Goal: Task Accomplishment & Management: Use online tool/utility

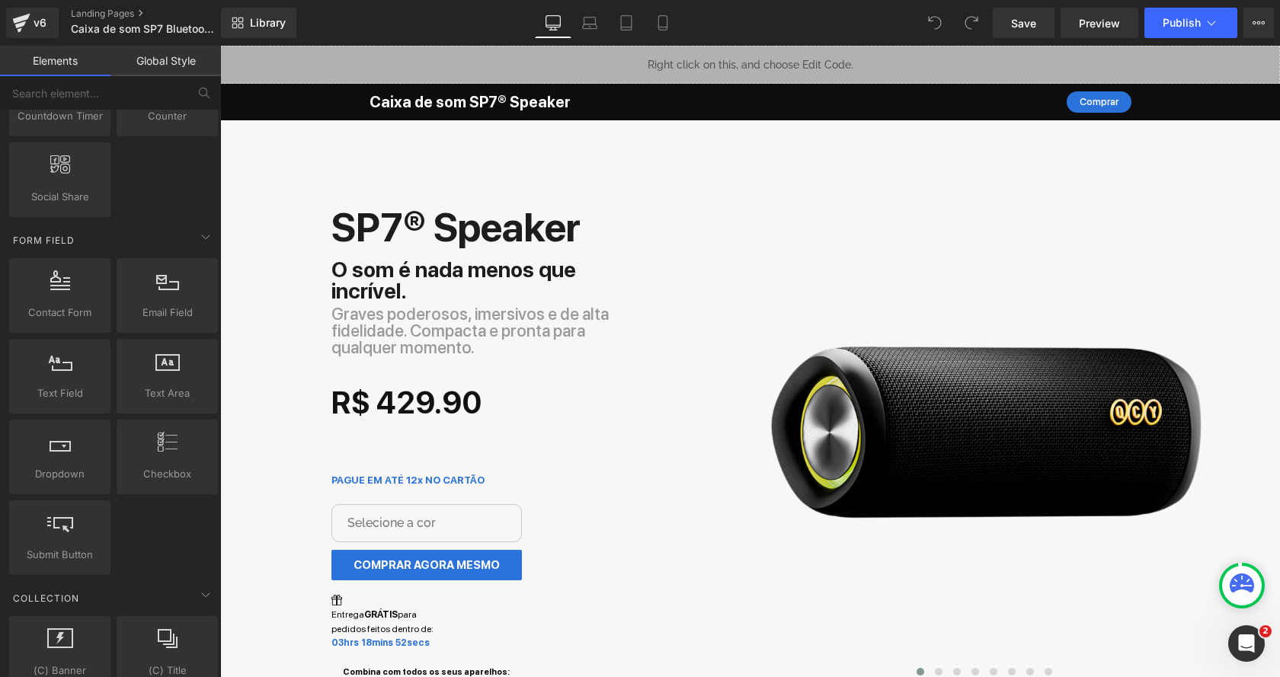
scroll to position [2605, 0]
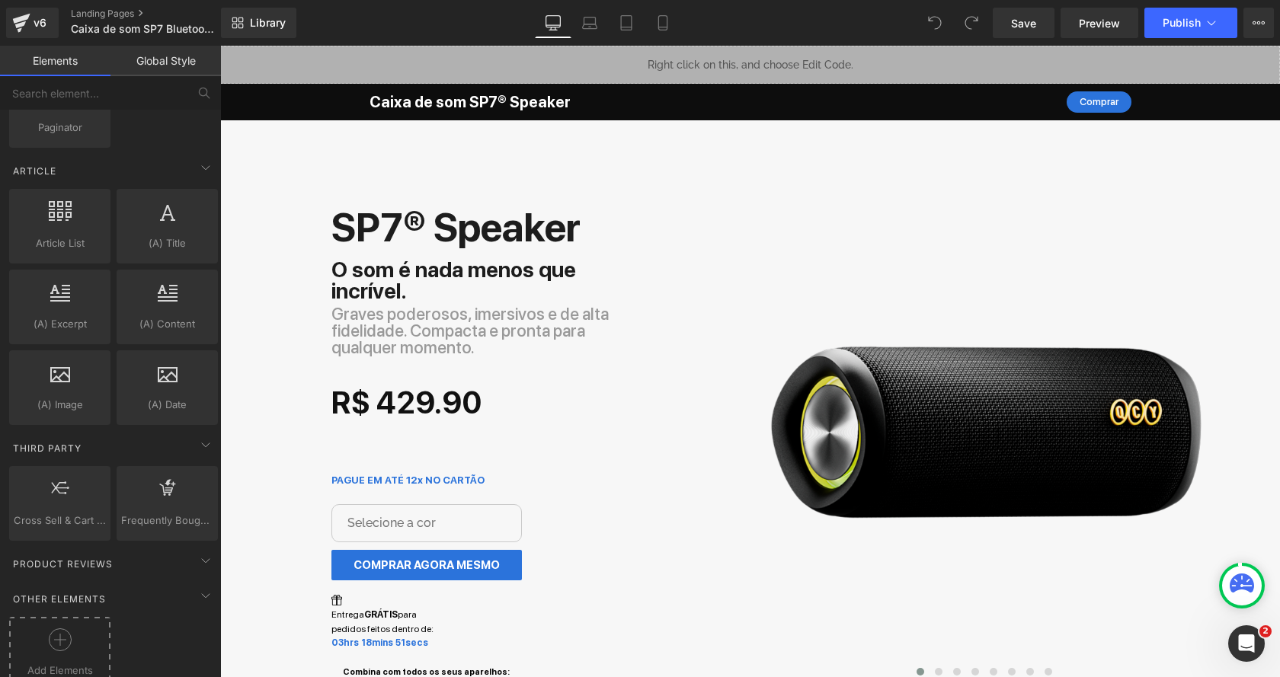
click at [72, 628] on div at bounding box center [60, 645] width 94 height 34
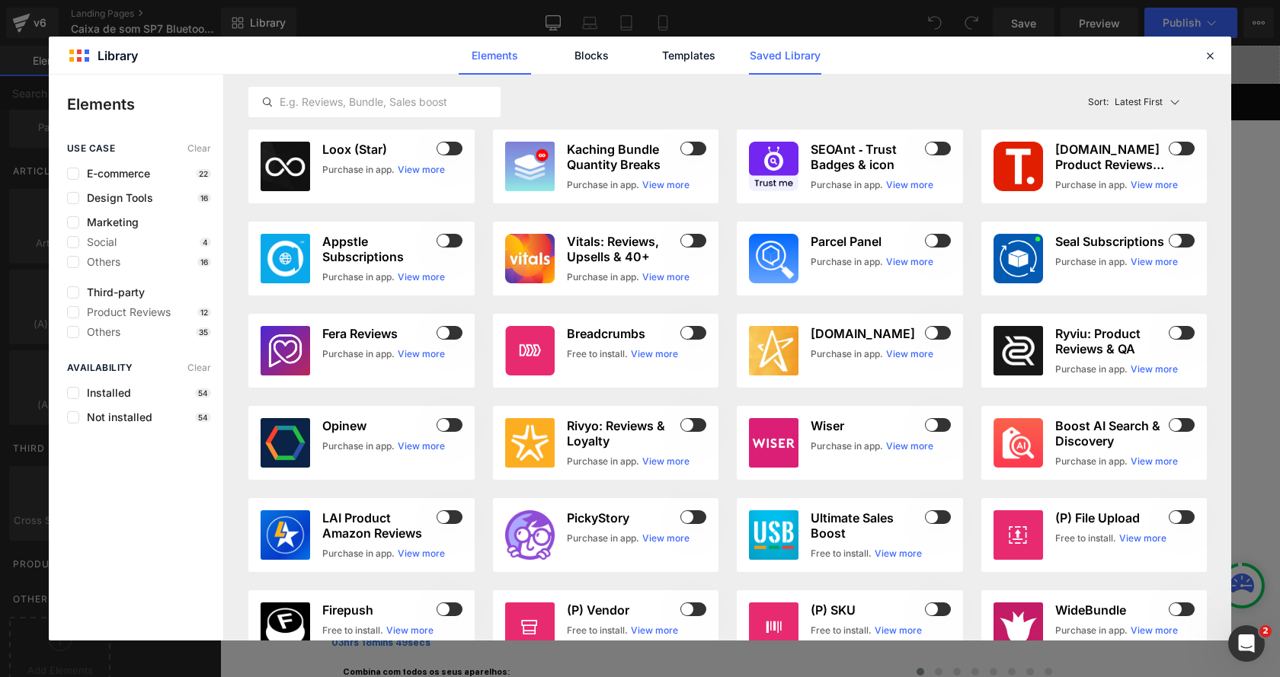
click at [772, 56] on link "Saved Library" at bounding box center [785, 56] width 72 height 38
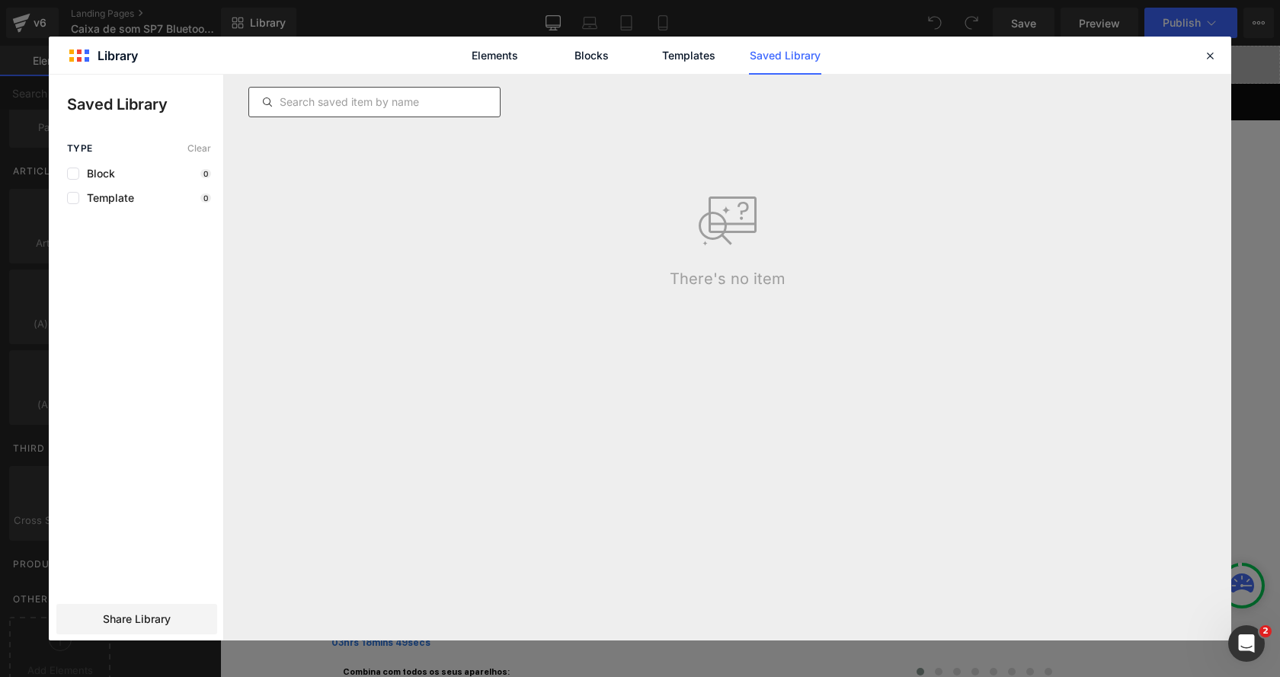
click at [409, 98] on input "text" at bounding box center [374, 102] width 251 height 18
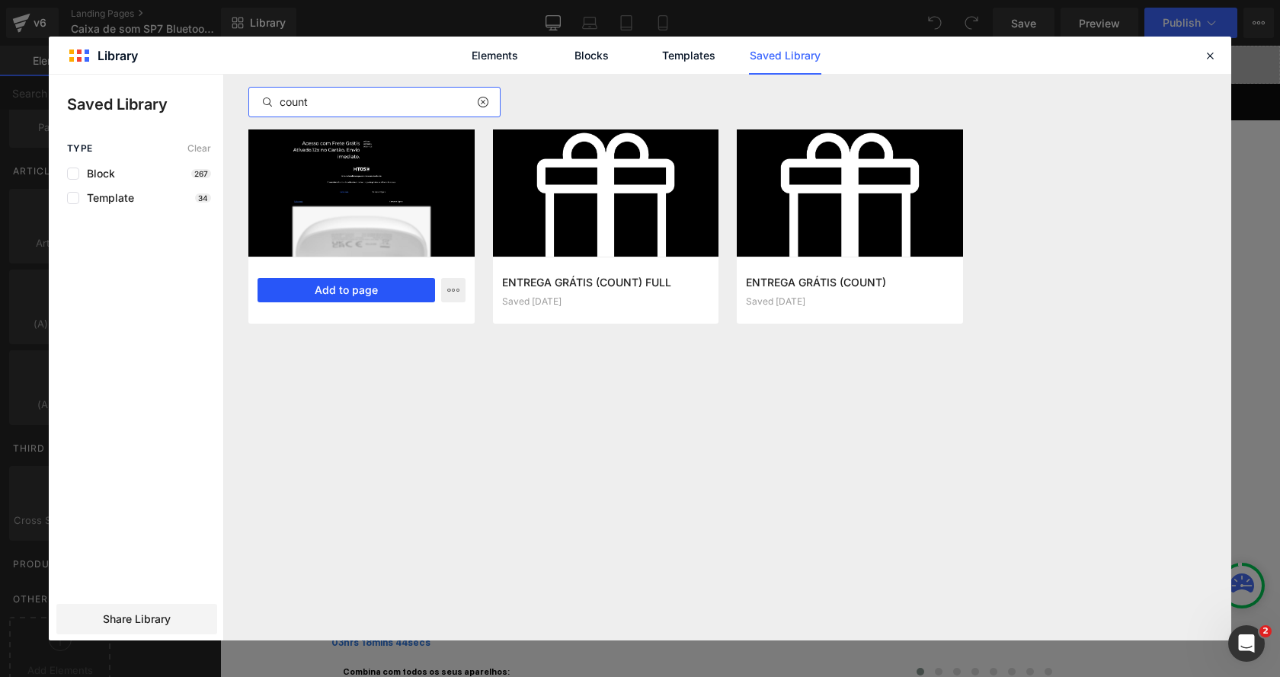
type input "count"
click at [392, 292] on button "Add to page" at bounding box center [345, 290] width 177 height 24
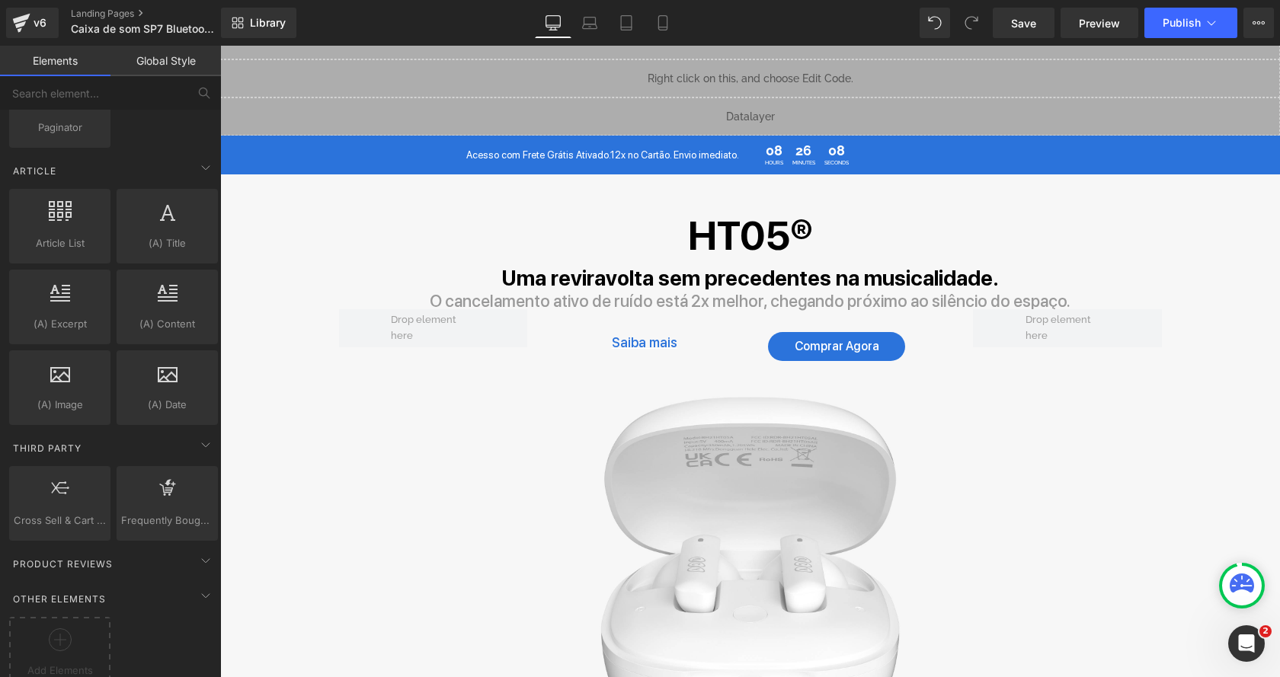
scroll to position [5064, 0]
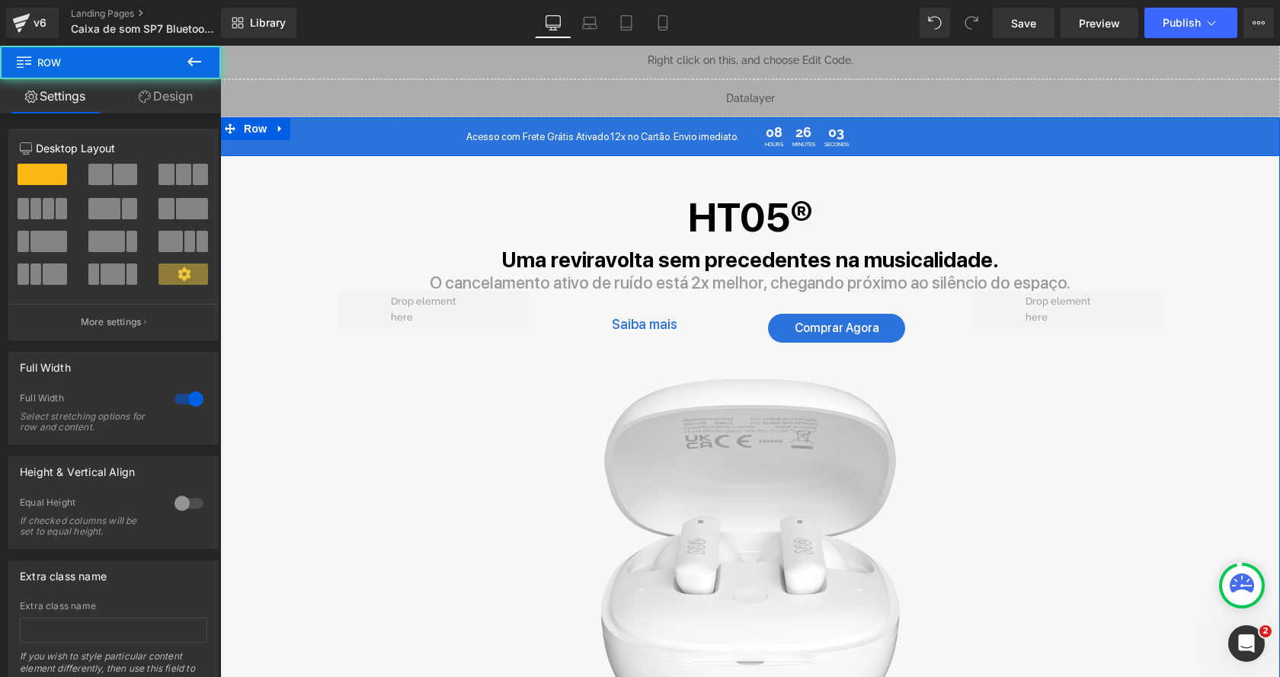
click at [277, 123] on div "Acesso com Frete Grátis Ativado.12x no Cartão. Envio imediato. Heading 08 Hours…" at bounding box center [750, 137] width 1060 height 28
click at [161, 84] on link "Design" at bounding box center [165, 96] width 110 height 34
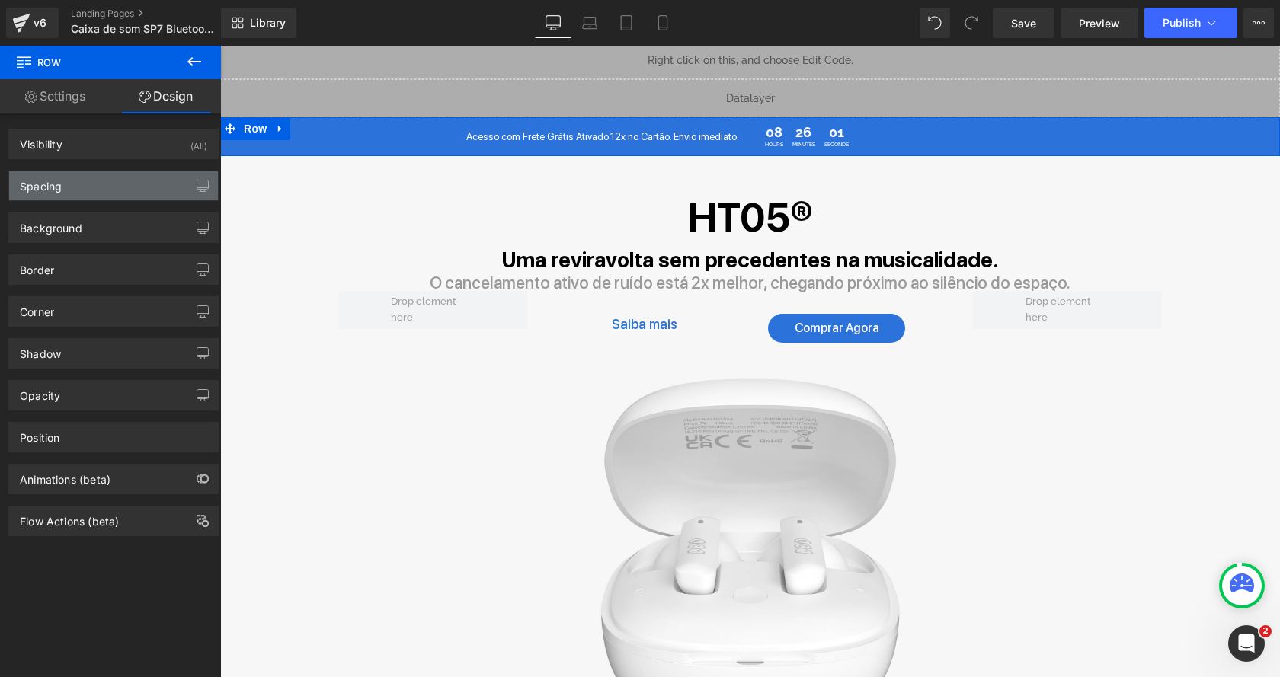
click at [80, 189] on div "Spacing" at bounding box center [113, 185] width 209 height 29
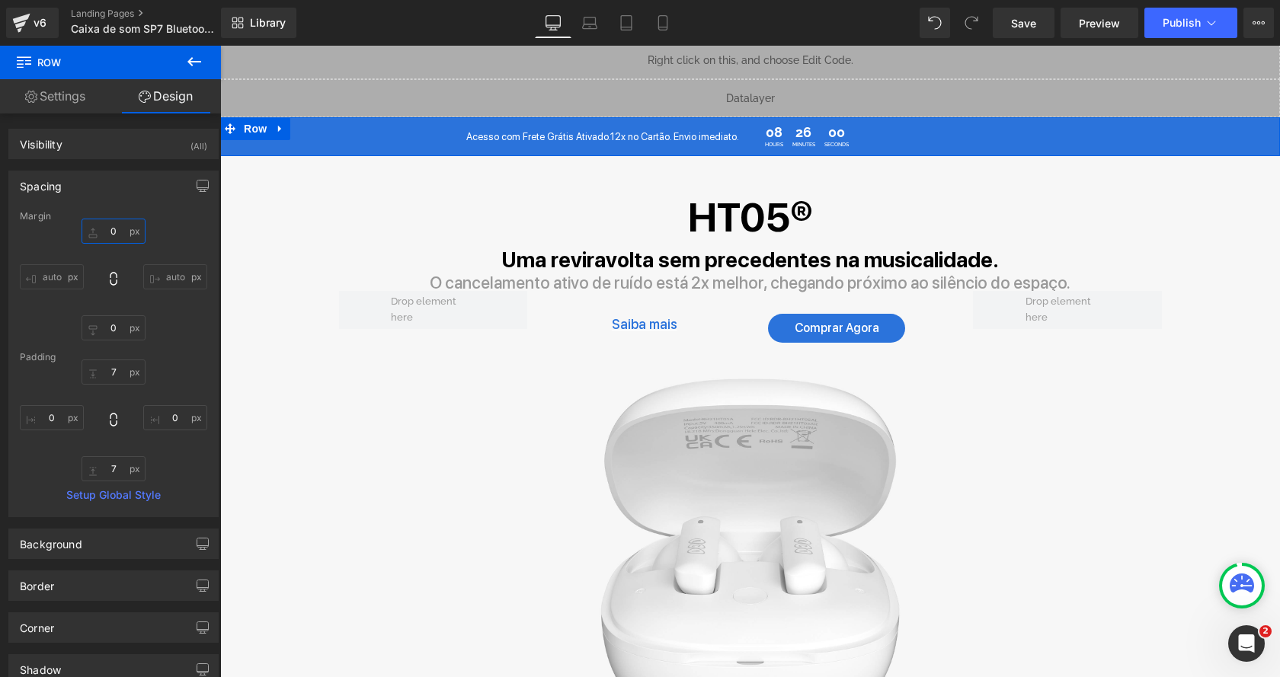
click at [96, 235] on input "text" at bounding box center [114, 231] width 64 height 25
type input "50"
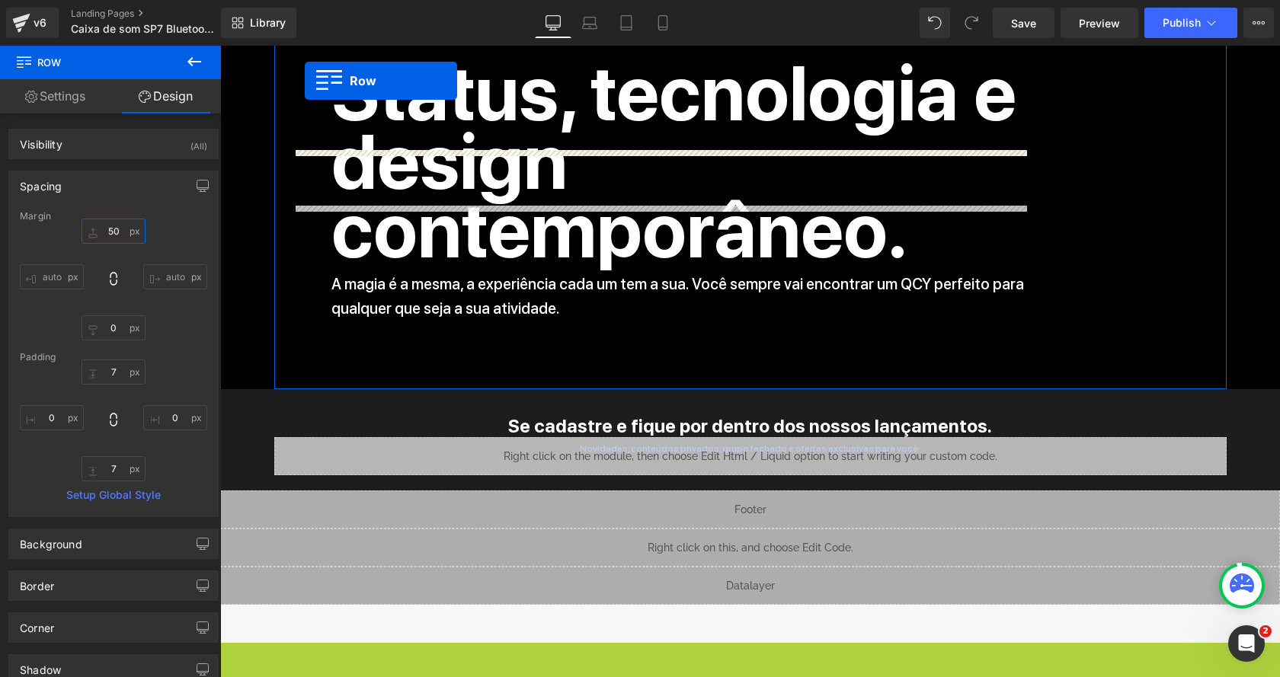
scroll to position [4561, 0]
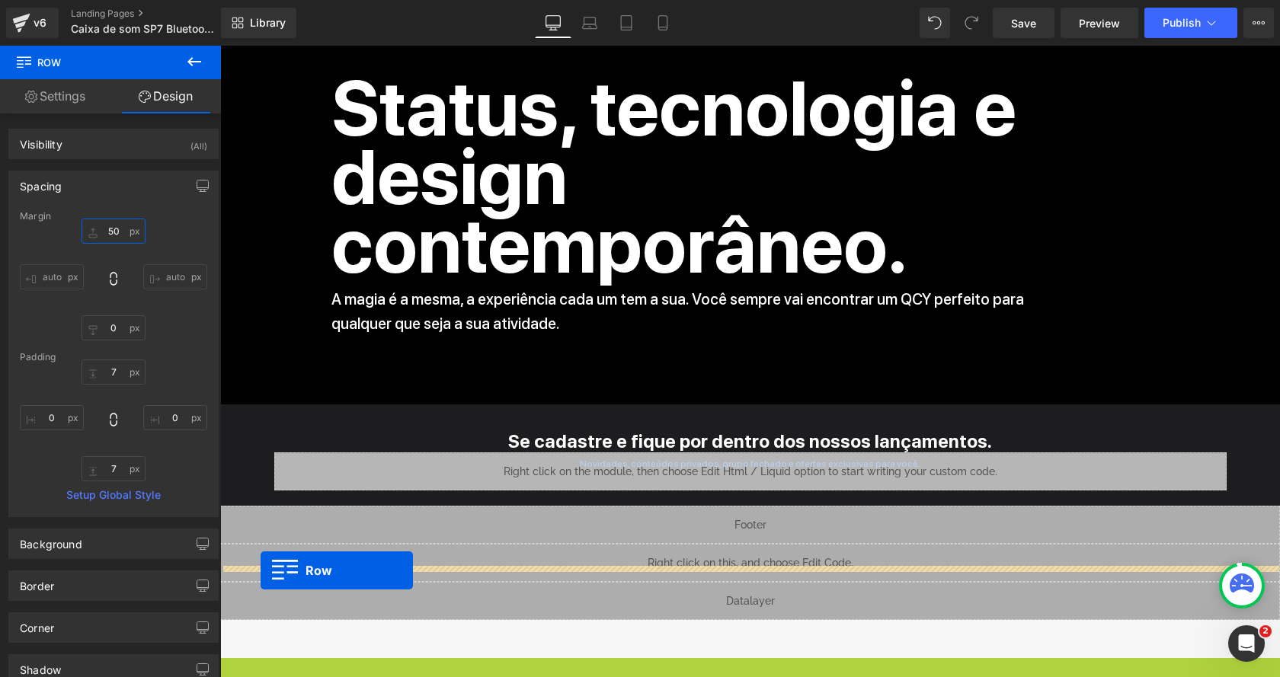
drag, startPoint x: 229, startPoint y: 112, endPoint x: 261, endPoint y: 571, distance: 460.4
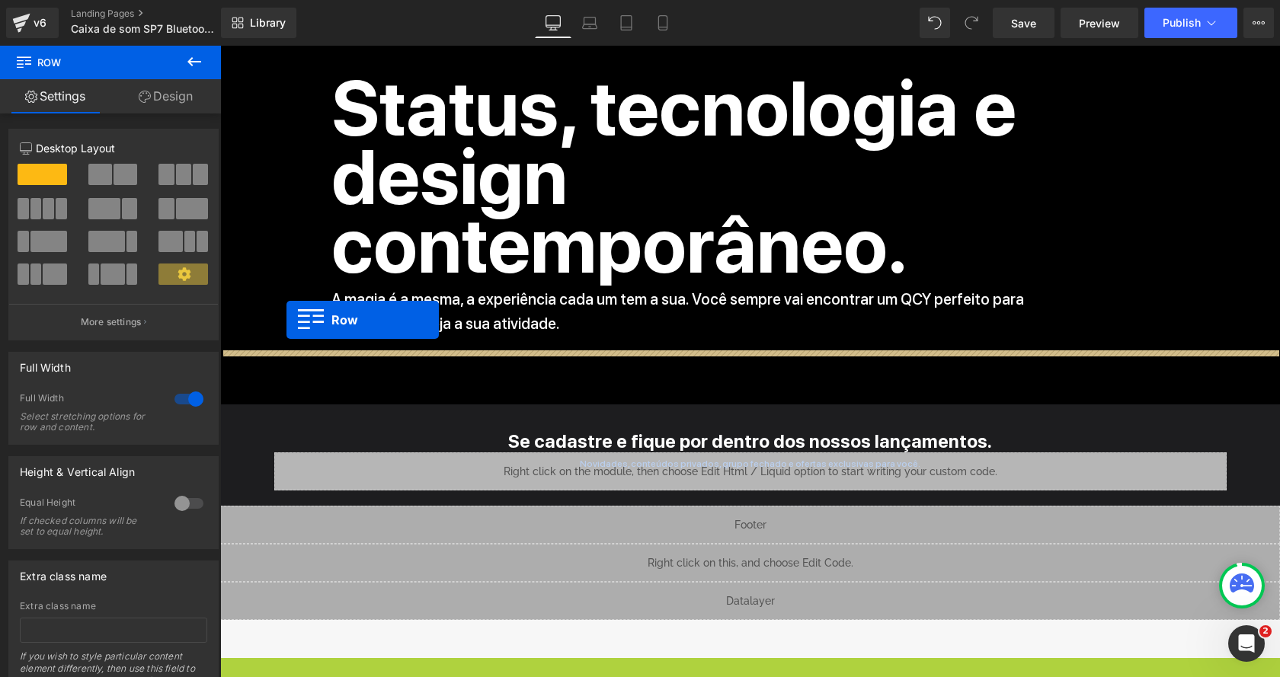
drag, startPoint x: 231, startPoint y: 614, endPoint x: 286, endPoint y: 320, distance: 299.2
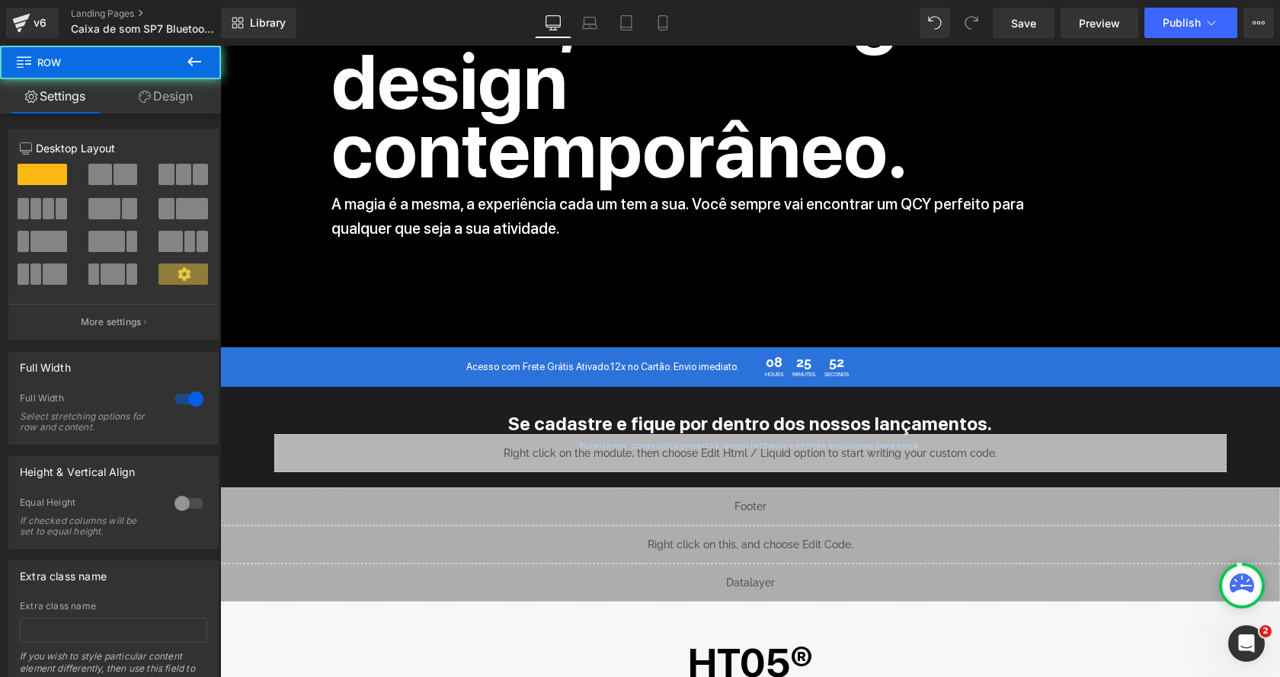
scroll to position [5017, 0]
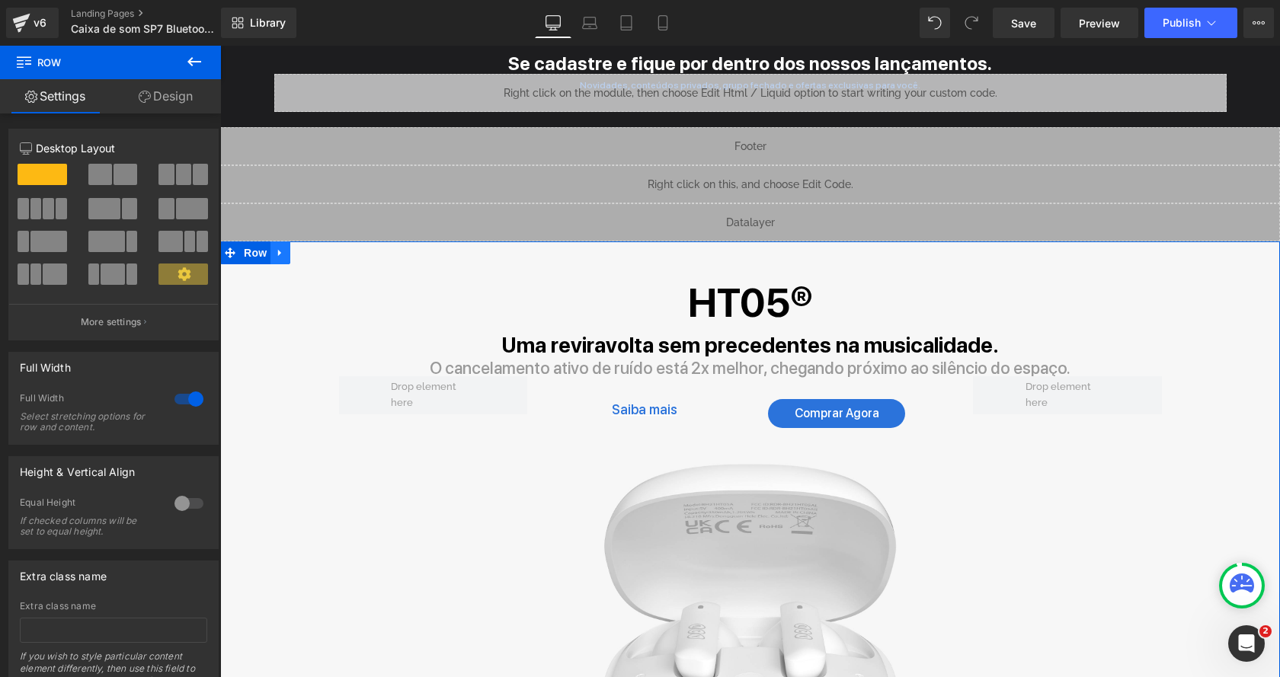
click at [278, 250] on icon at bounding box center [279, 253] width 3 height 7
click at [318, 248] on icon at bounding box center [320, 253] width 11 height 11
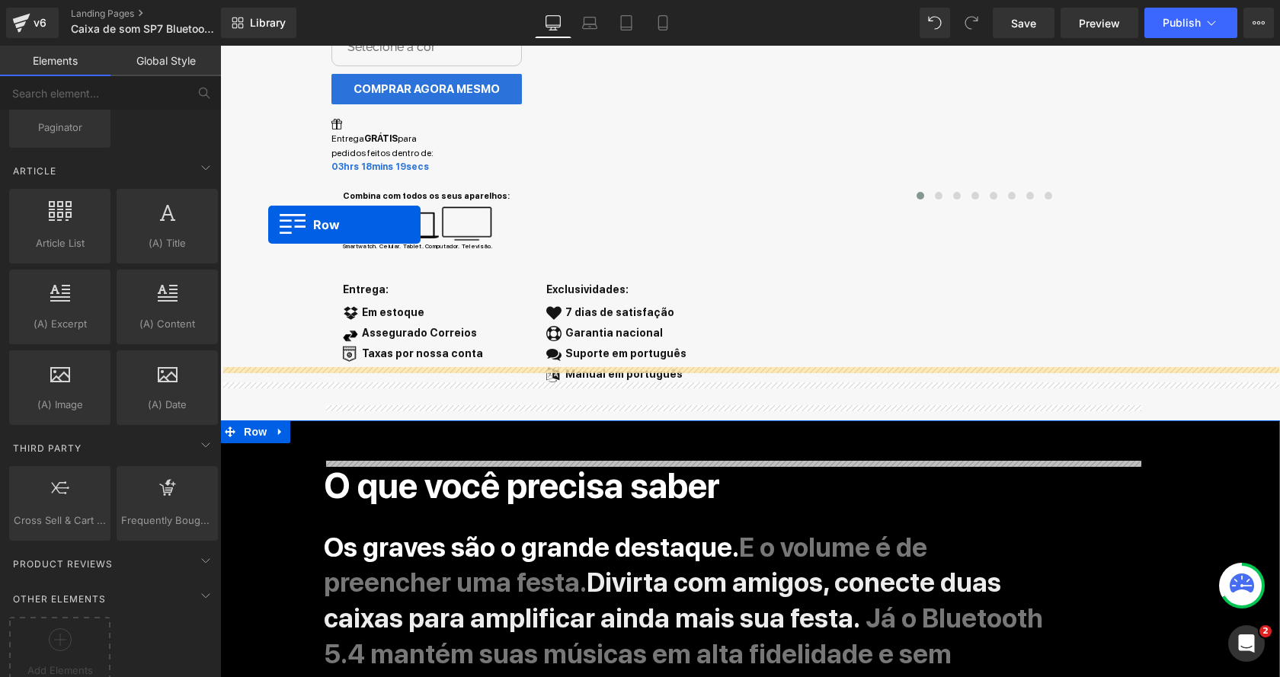
scroll to position [0, 0]
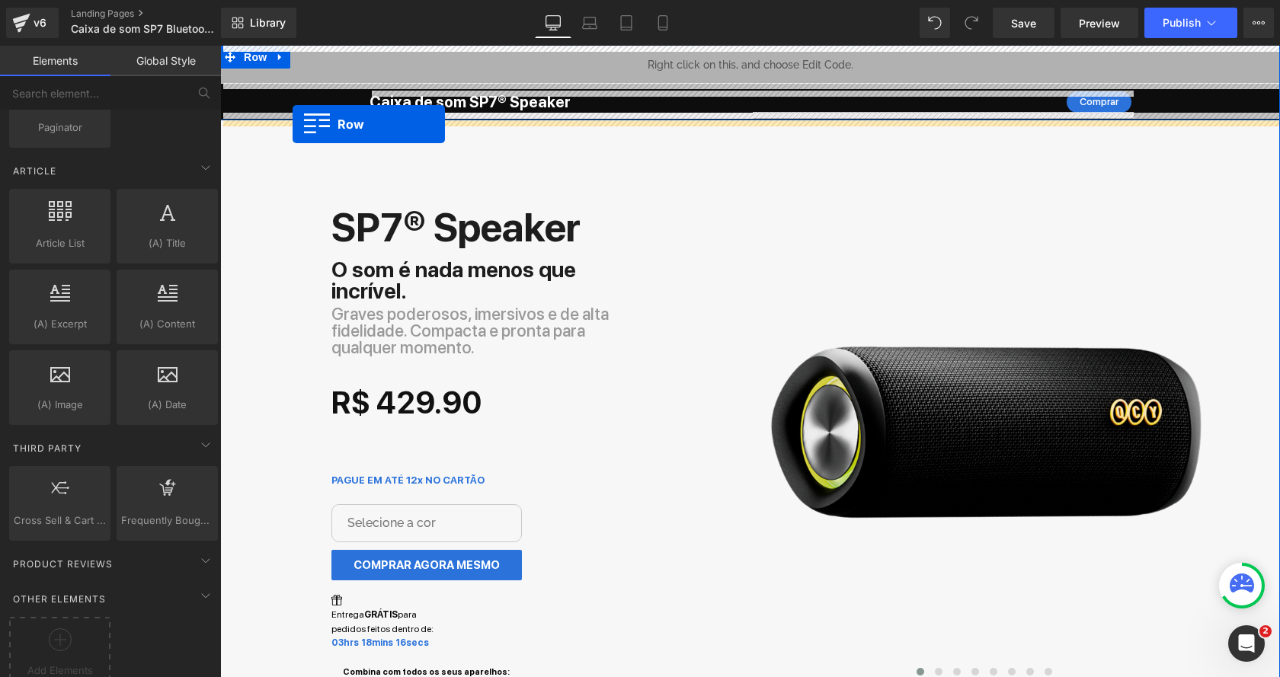
drag, startPoint x: 234, startPoint y: 321, endPoint x: 293, endPoint y: 124, distance: 205.1
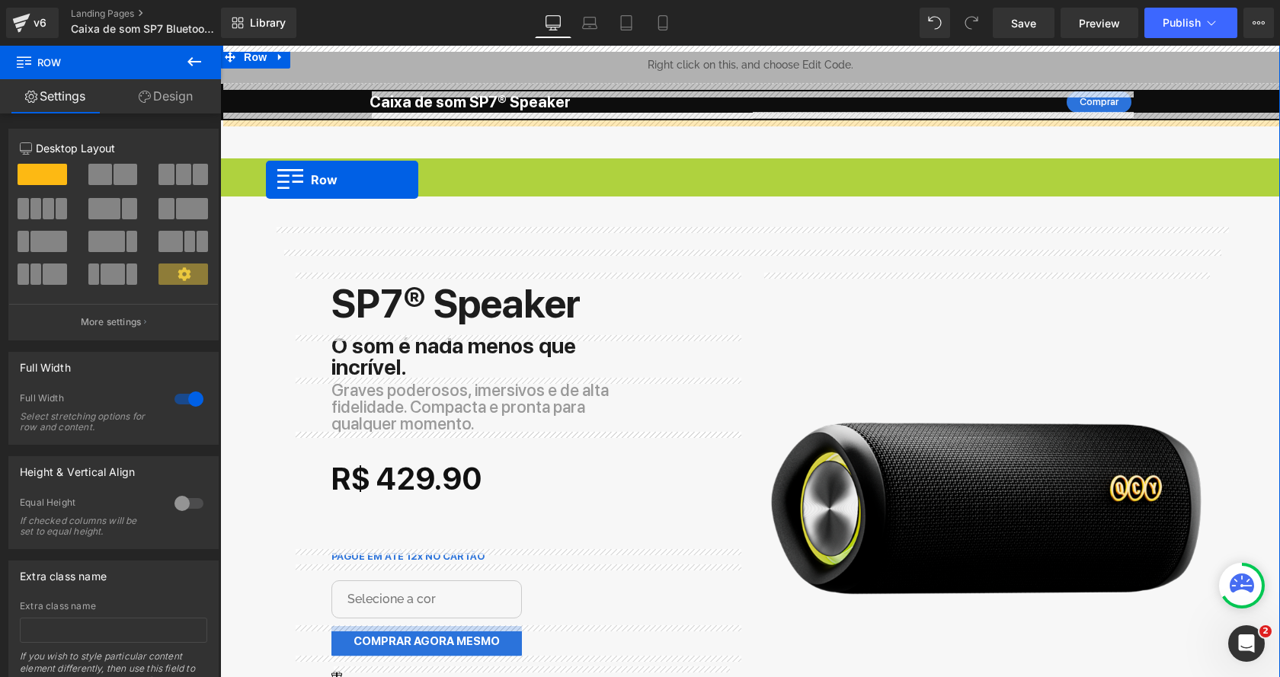
drag, startPoint x: 226, startPoint y: 165, endPoint x: 266, endPoint y: 180, distance: 42.4
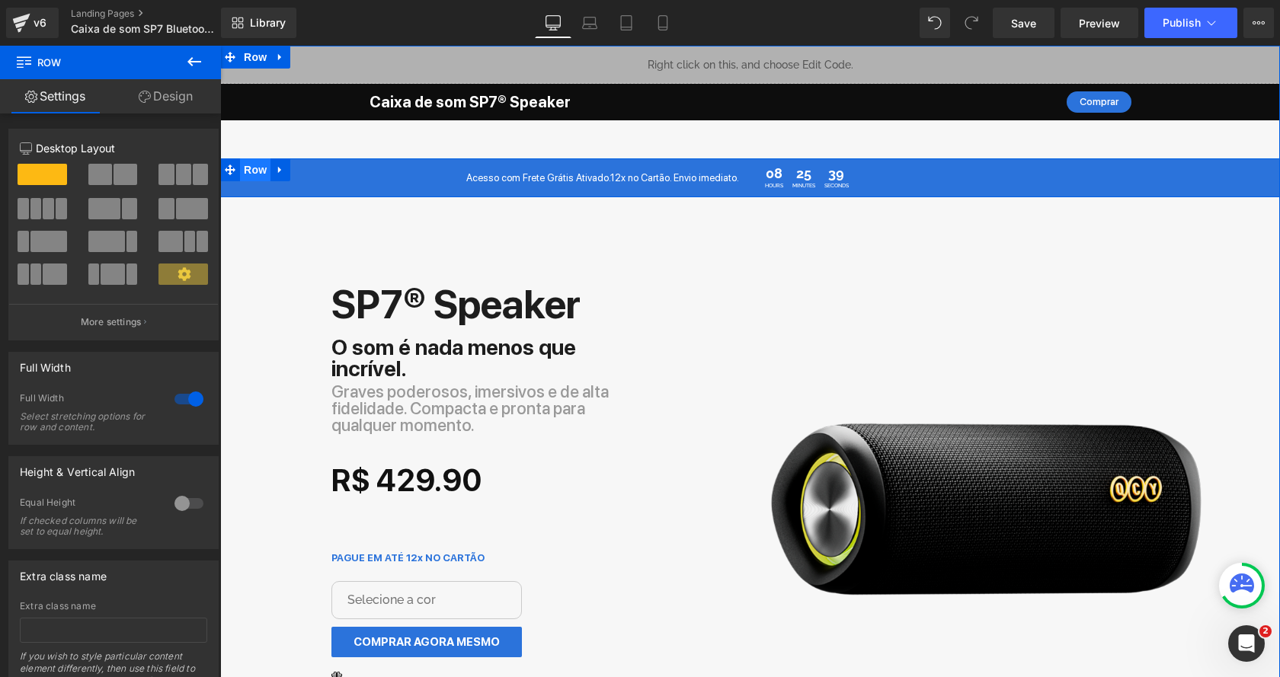
click at [259, 168] on span "Row" at bounding box center [255, 169] width 30 height 23
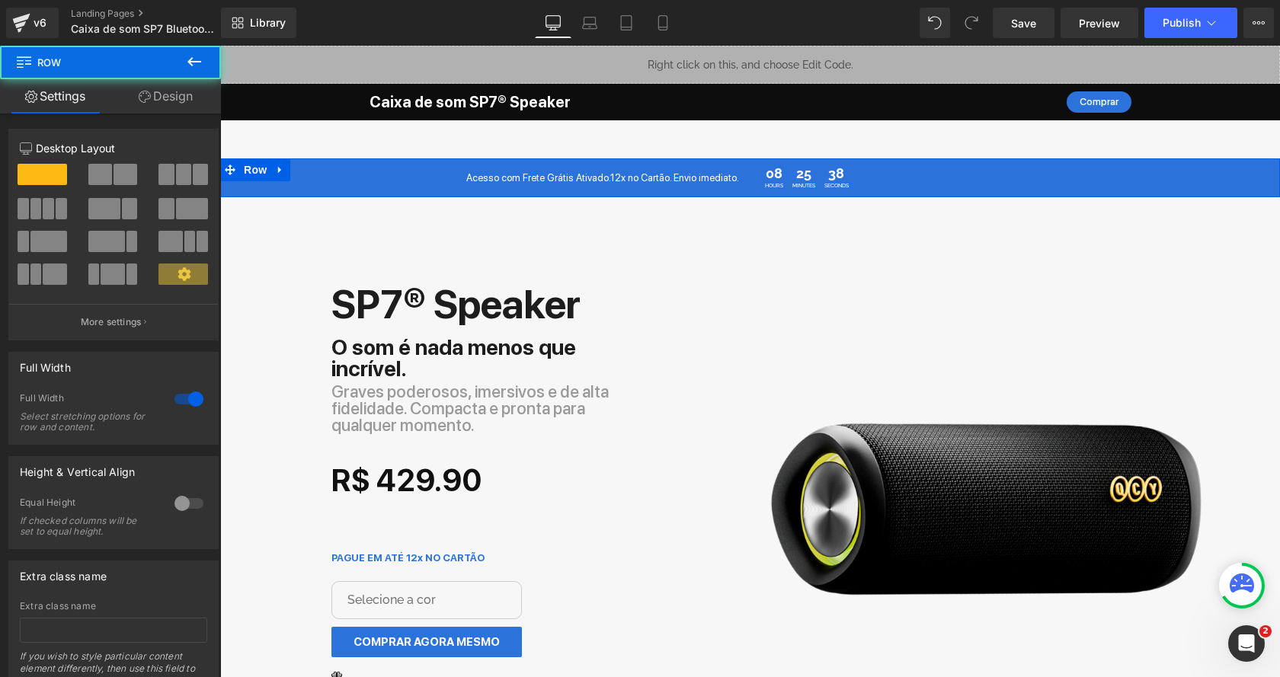
click at [170, 98] on link "Design" at bounding box center [165, 96] width 110 height 34
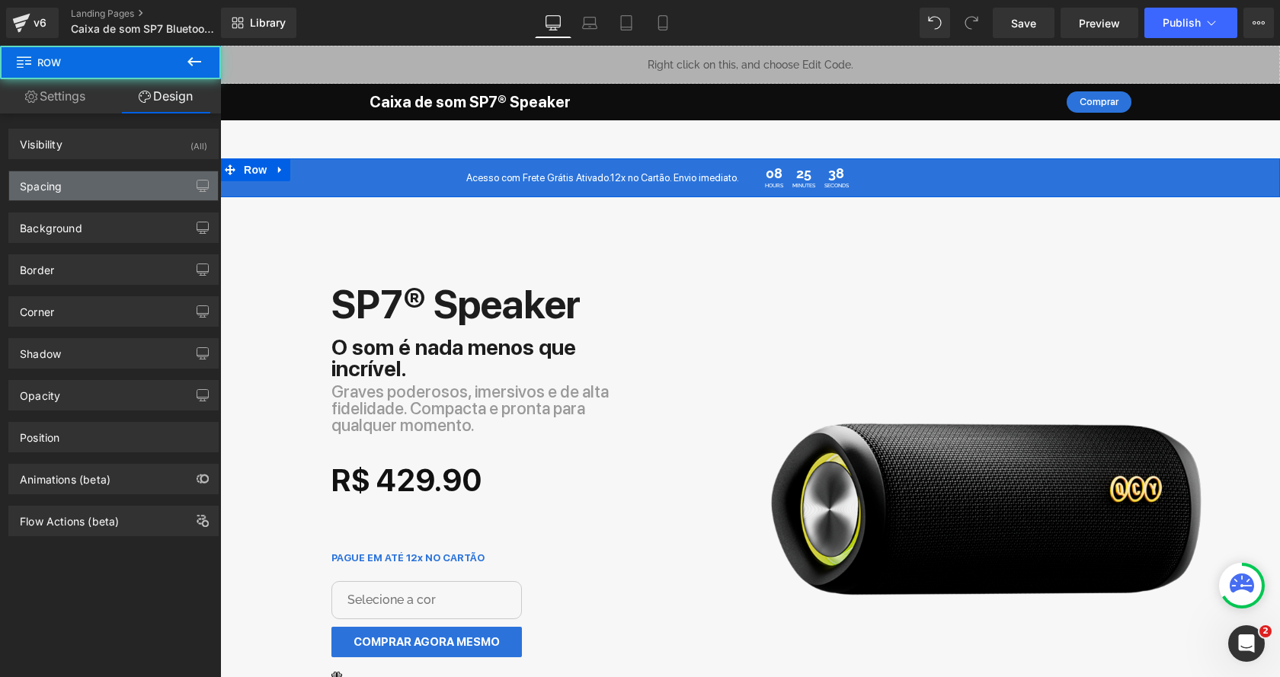
click at [113, 184] on div "Spacing" at bounding box center [113, 185] width 209 height 29
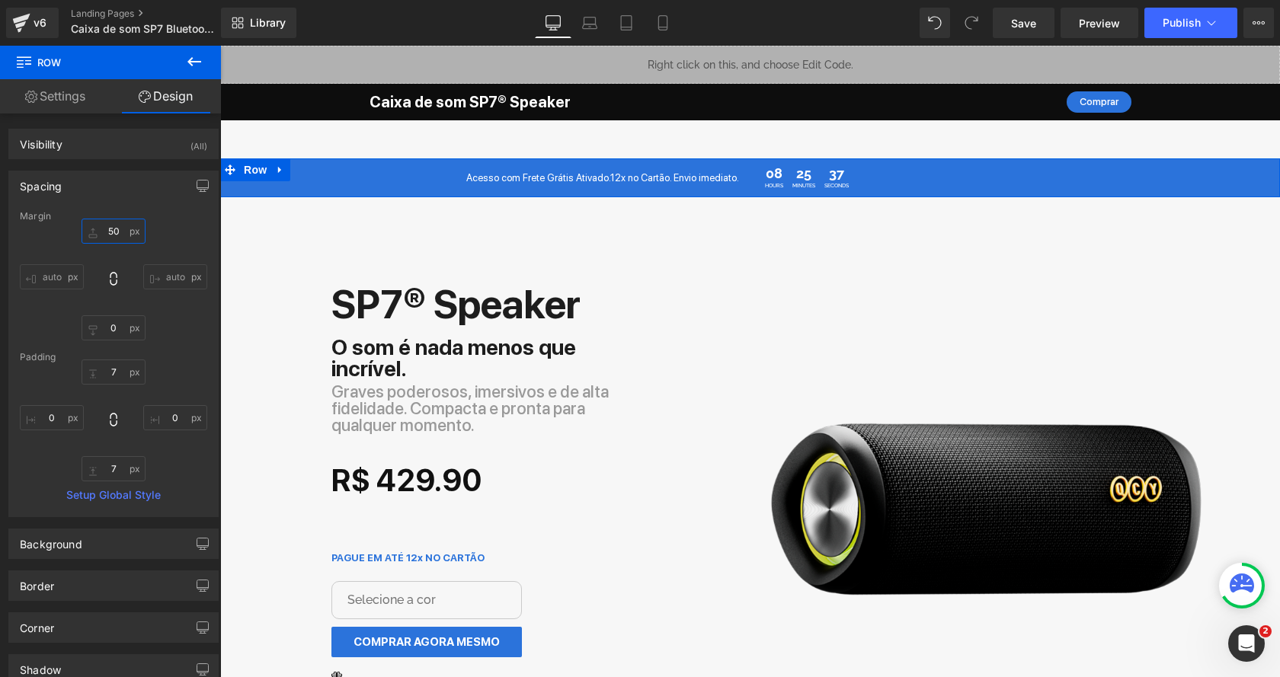
click at [115, 227] on input "50" at bounding box center [114, 231] width 64 height 25
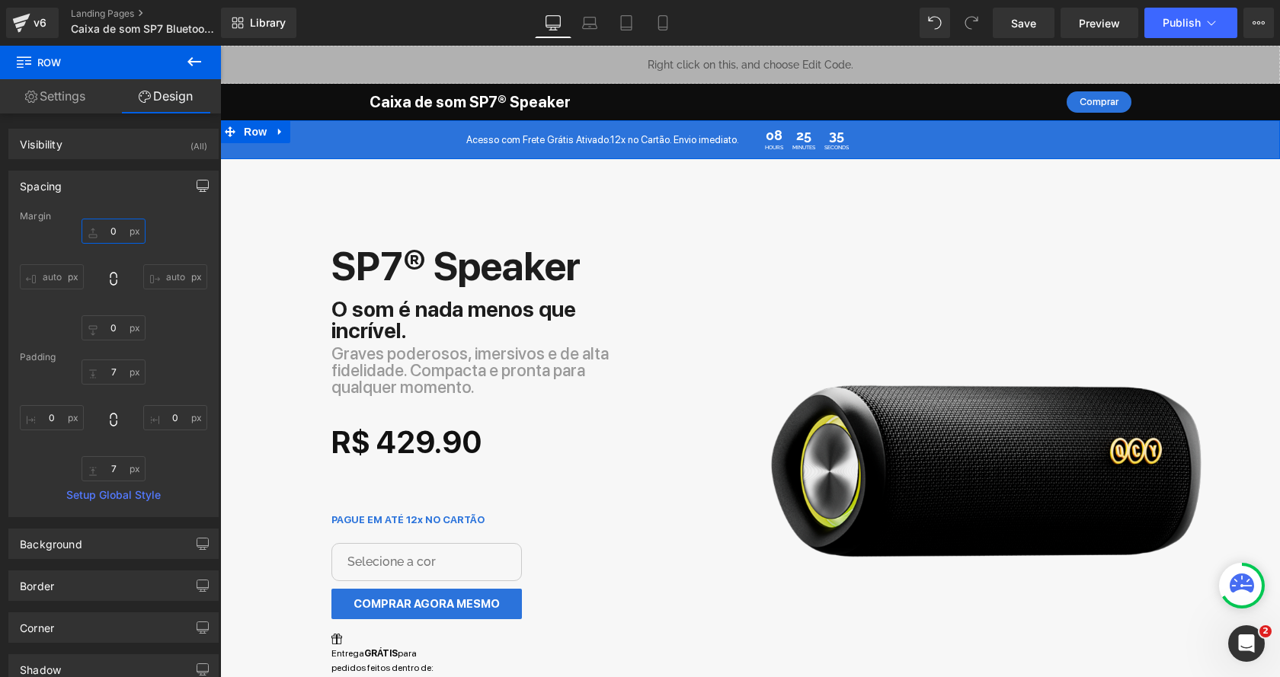
type input "0"
click at [197, 189] on icon "button" at bounding box center [203, 186] width 12 height 12
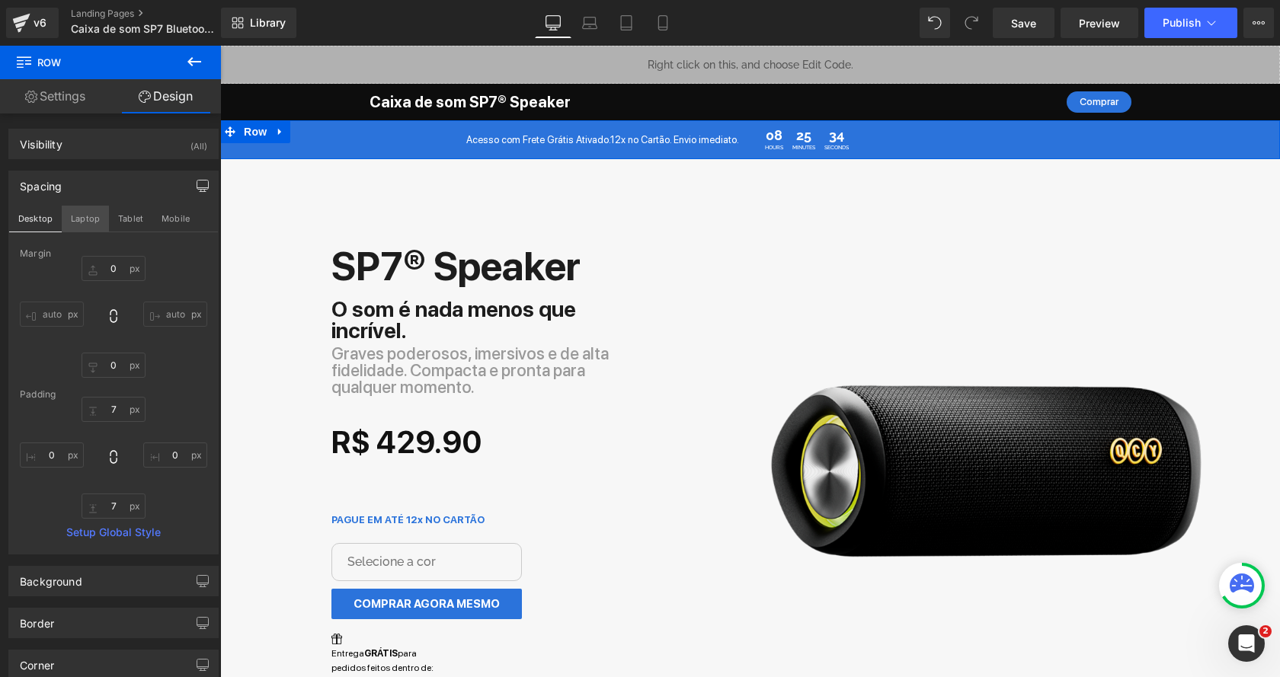
click at [106, 219] on button "Laptop" at bounding box center [85, 219] width 47 height 26
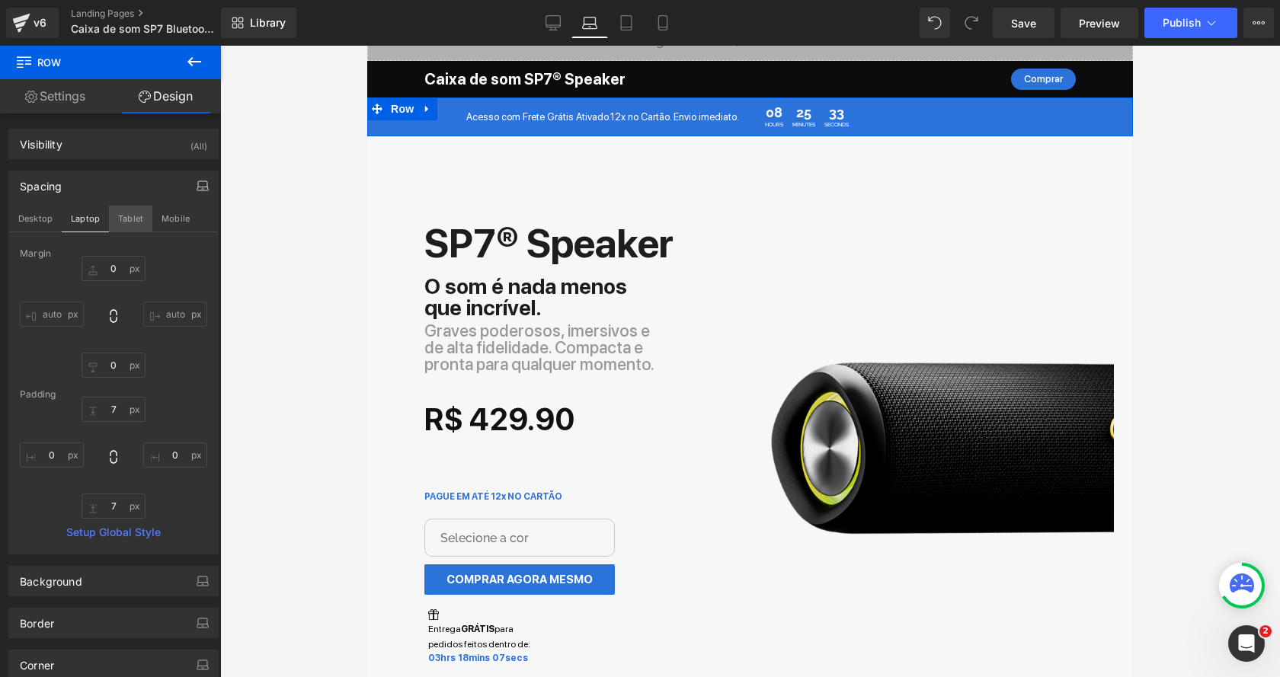
click at [123, 219] on button "Tablet" at bounding box center [130, 219] width 43 height 26
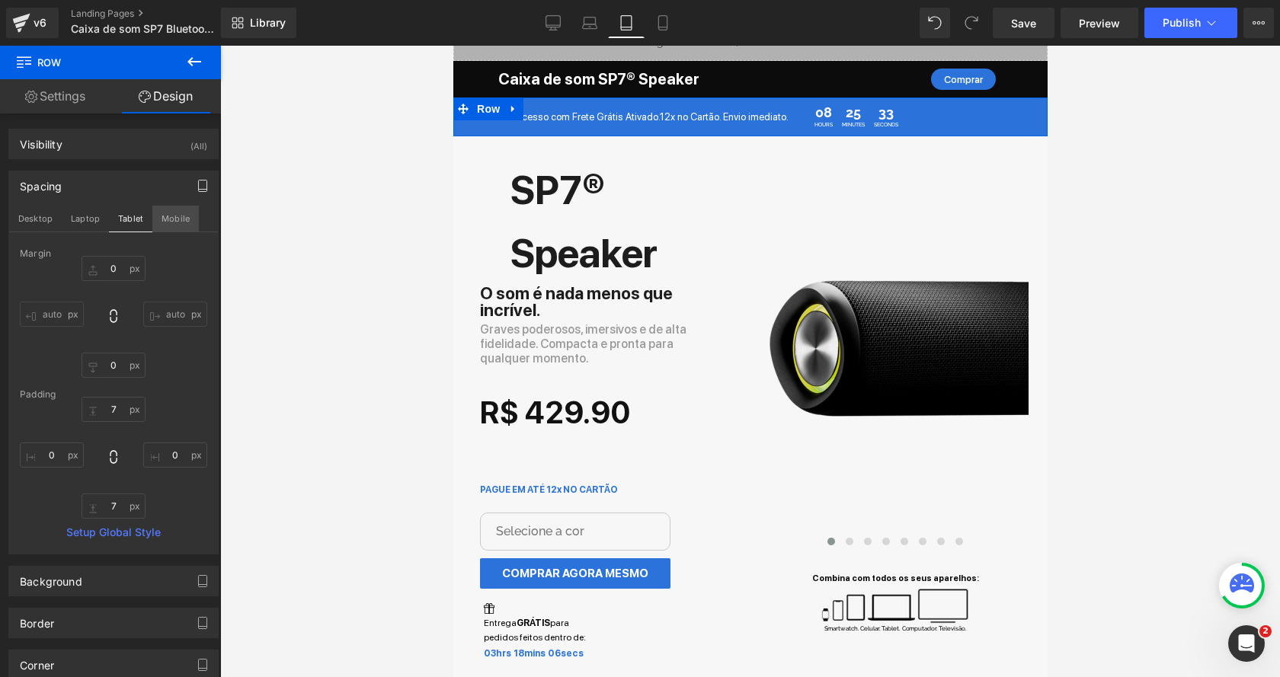
click at [163, 219] on button "Mobile" at bounding box center [175, 219] width 46 height 26
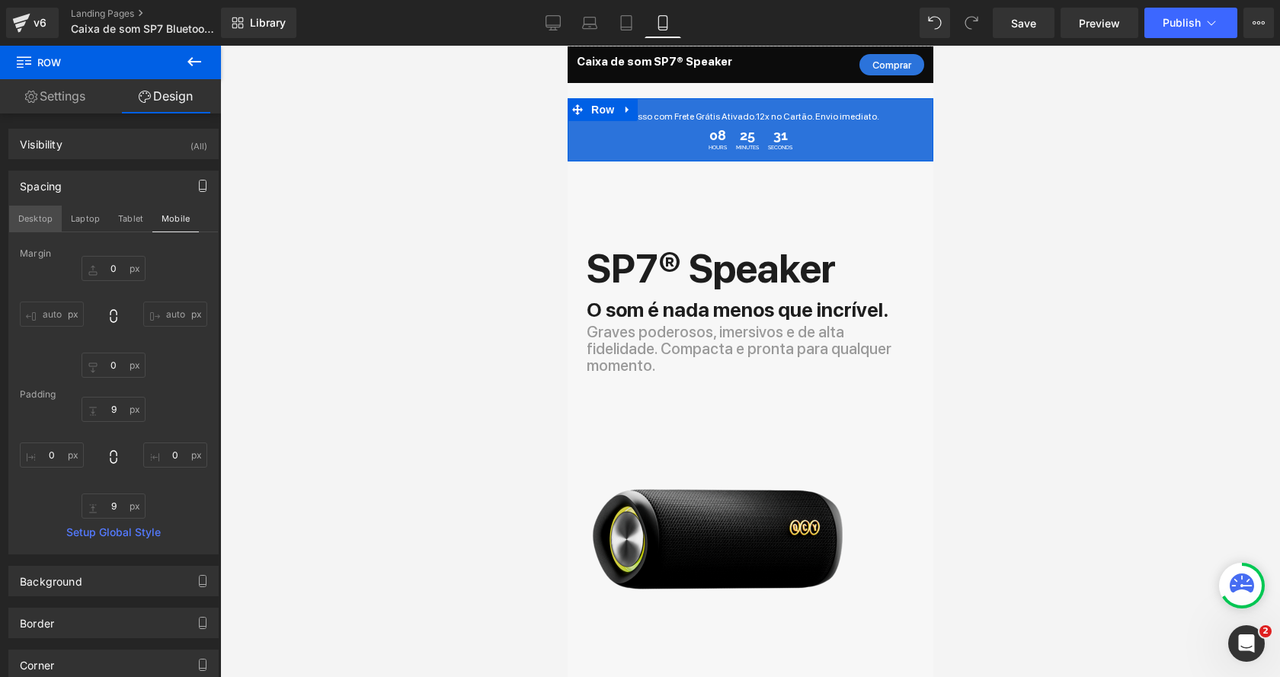
click at [39, 221] on button "Desktop" at bounding box center [35, 219] width 53 height 26
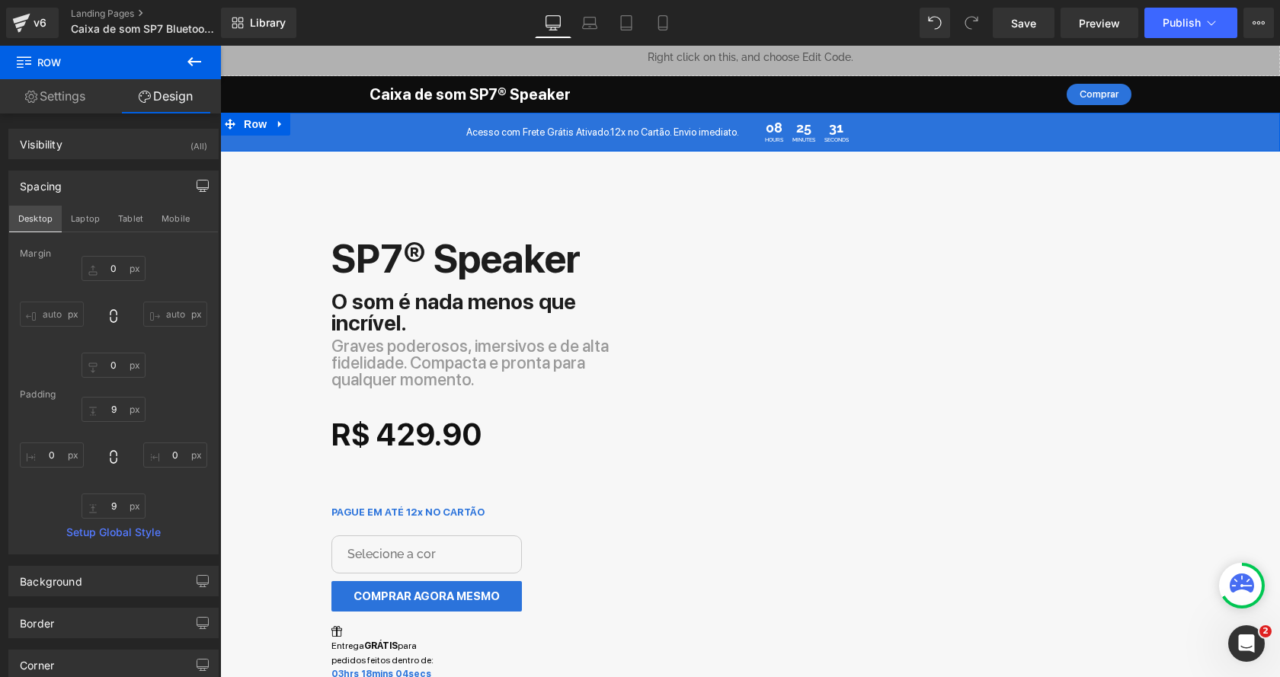
scroll to position [23, 0]
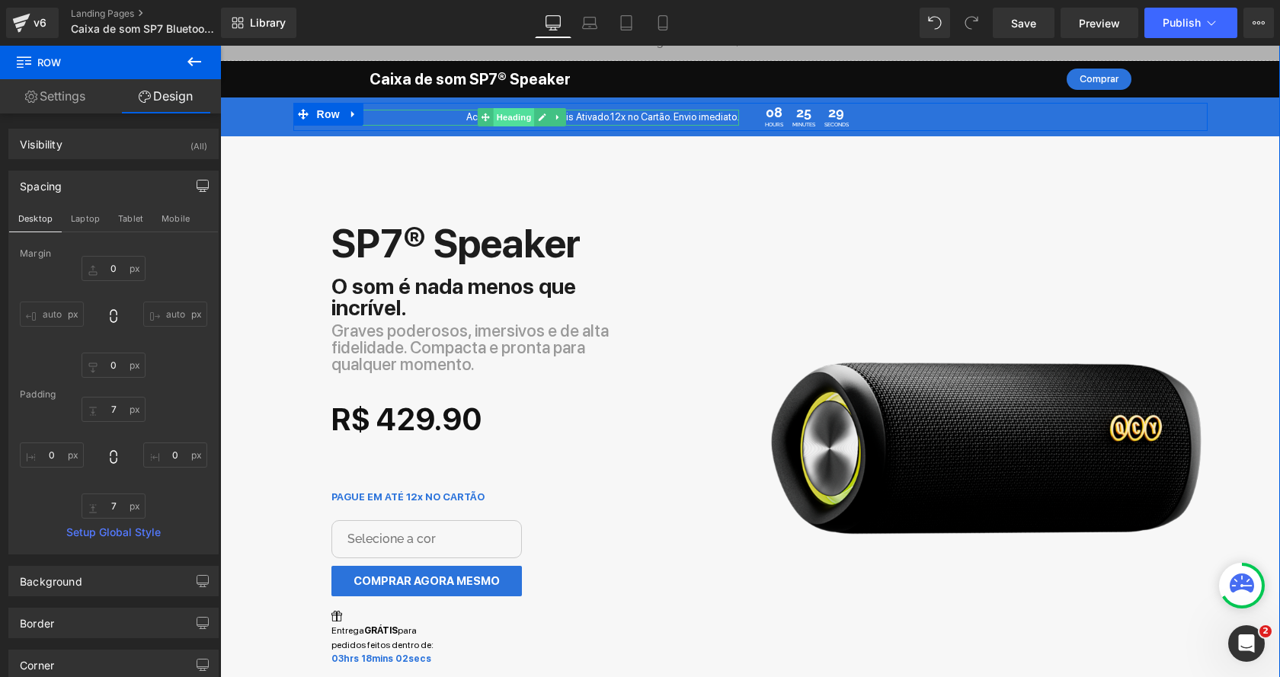
click at [519, 120] on span "Heading" at bounding box center [513, 117] width 41 height 18
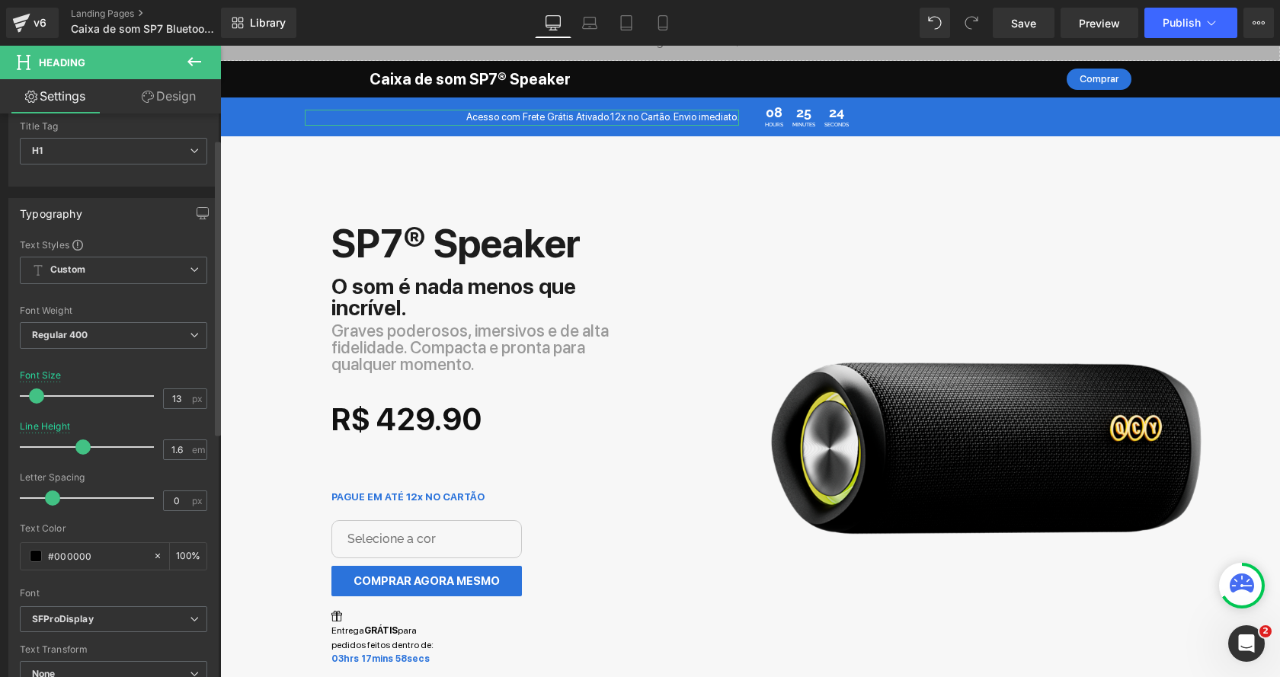
scroll to position [0, 0]
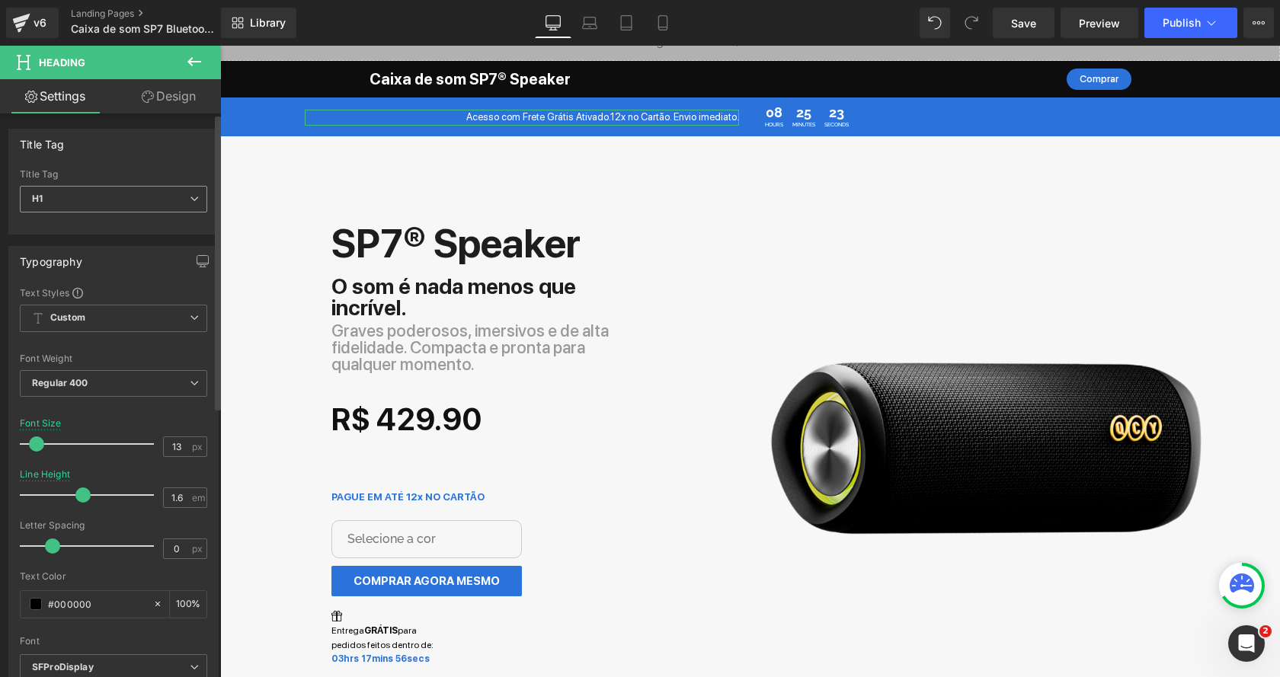
click at [136, 189] on span "H1" at bounding box center [113, 199] width 187 height 27
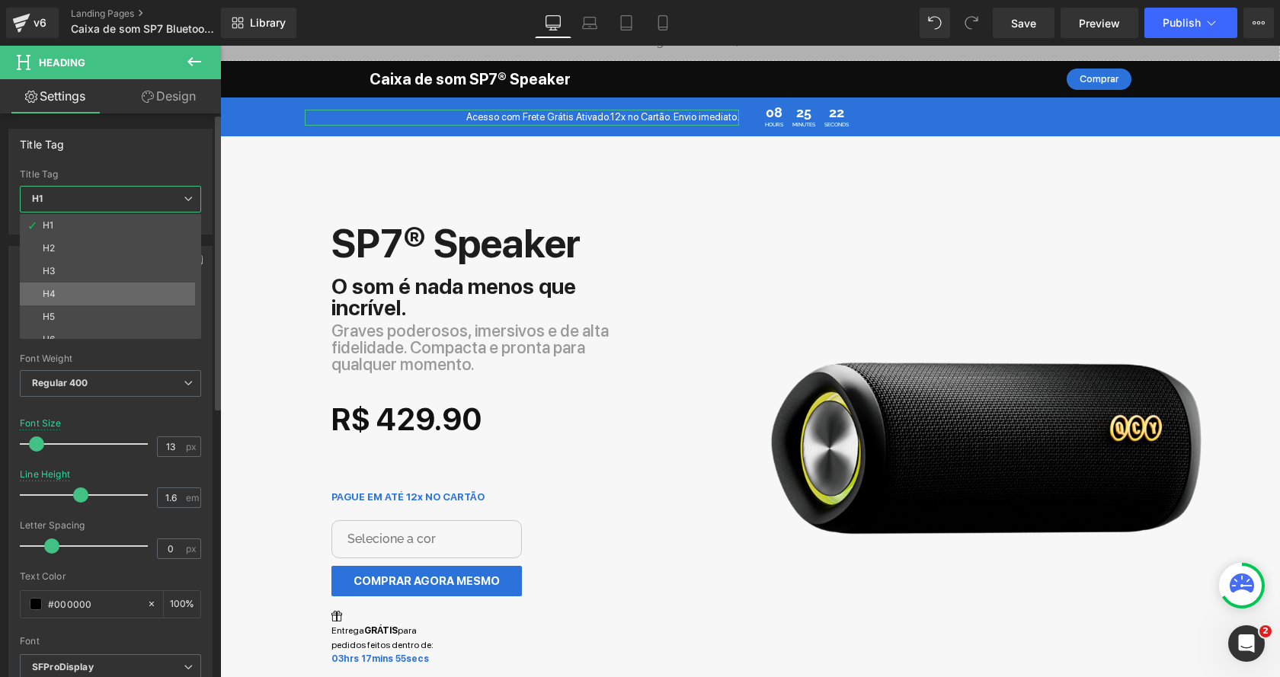
scroll to position [12, 0]
click at [80, 317] on li "H6" at bounding box center [114, 327] width 188 height 23
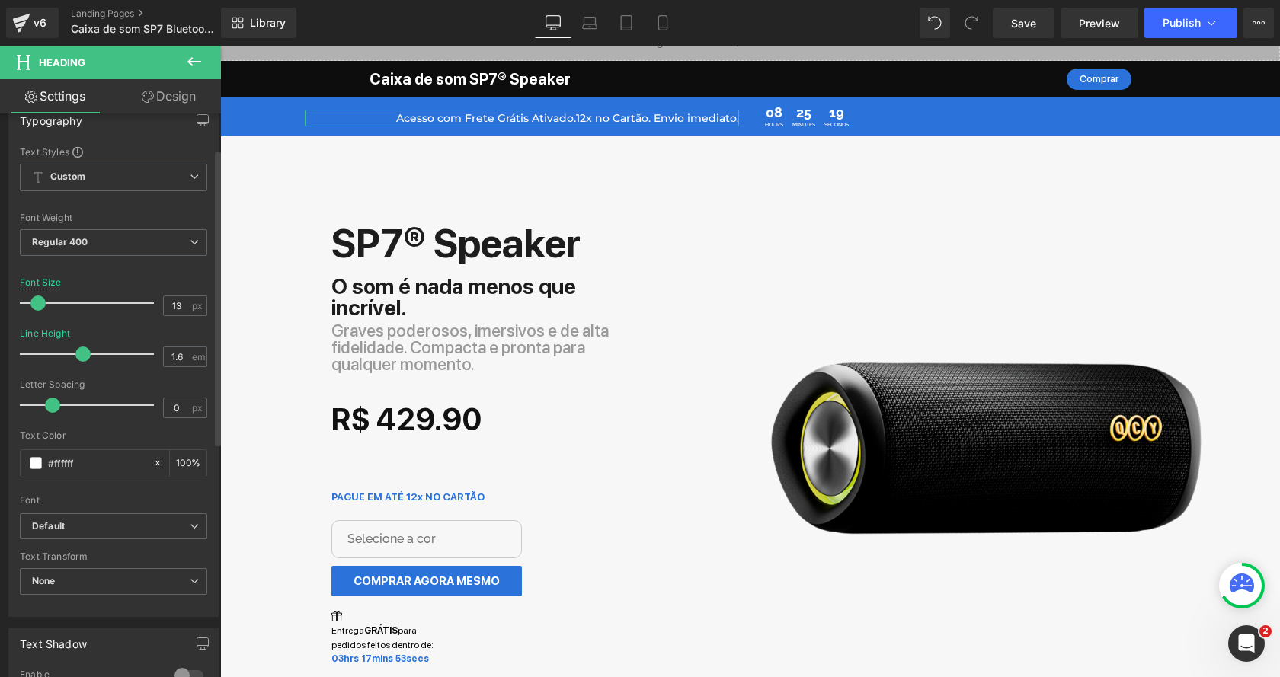
scroll to position [187, 0]
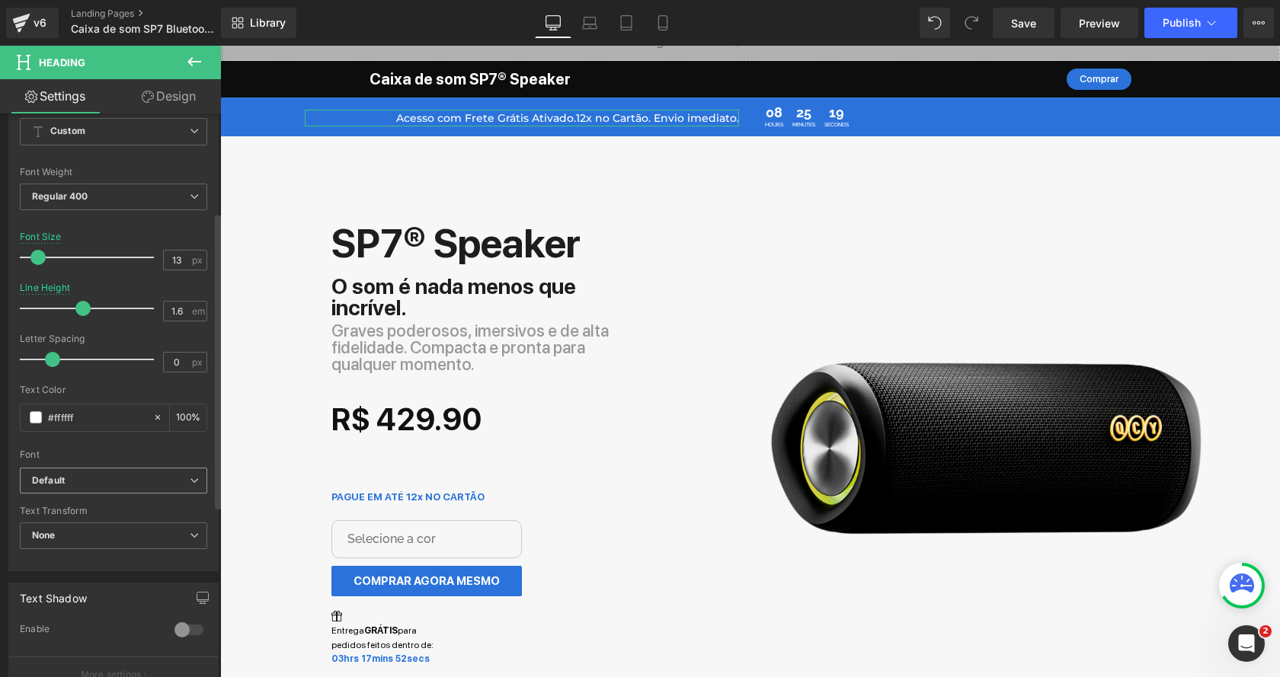
click at [87, 468] on span "Default" at bounding box center [113, 481] width 187 height 27
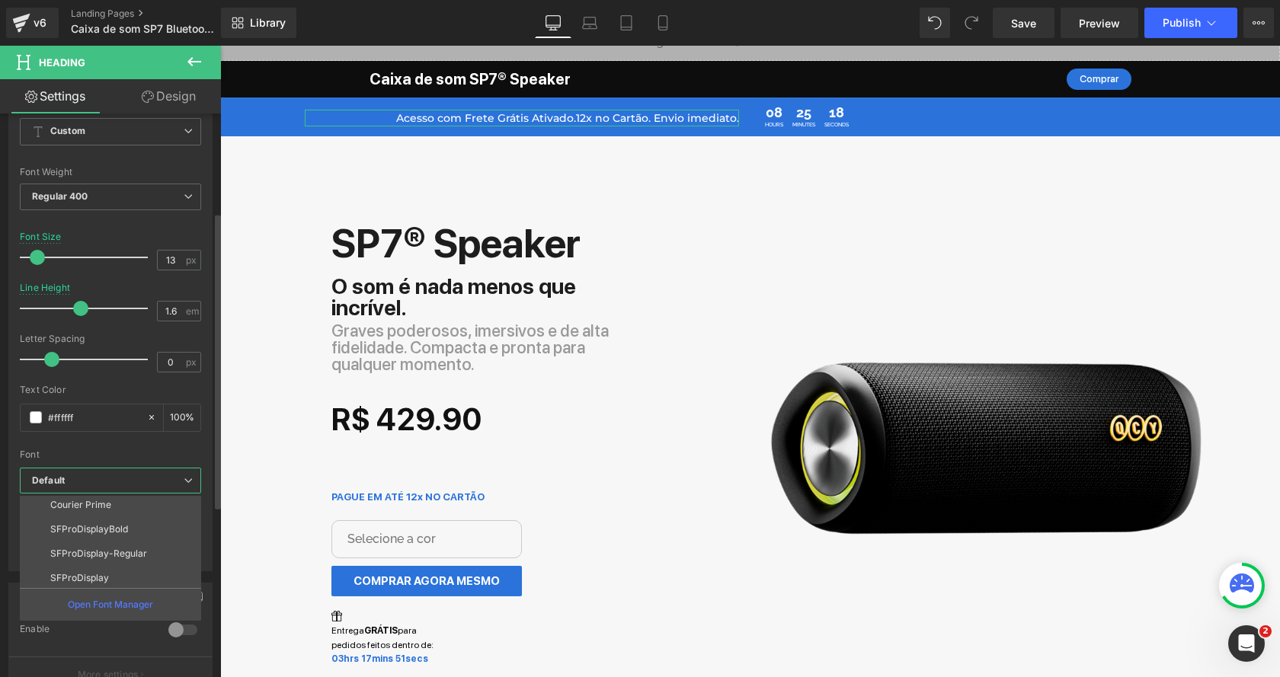
scroll to position [54, 0]
click at [90, 564] on li "SFProDisplay" at bounding box center [114, 576] width 188 height 24
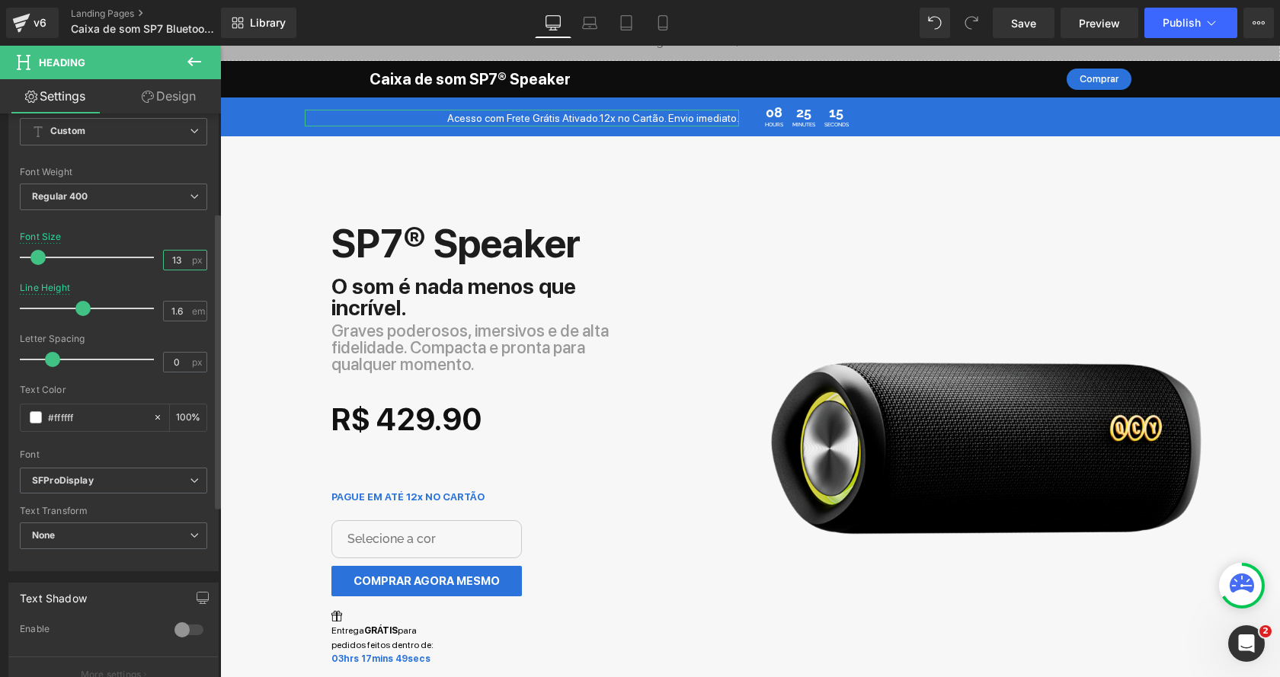
click at [181, 254] on input "13" at bounding box center [177, 260] width 27 height 19
type input "10"
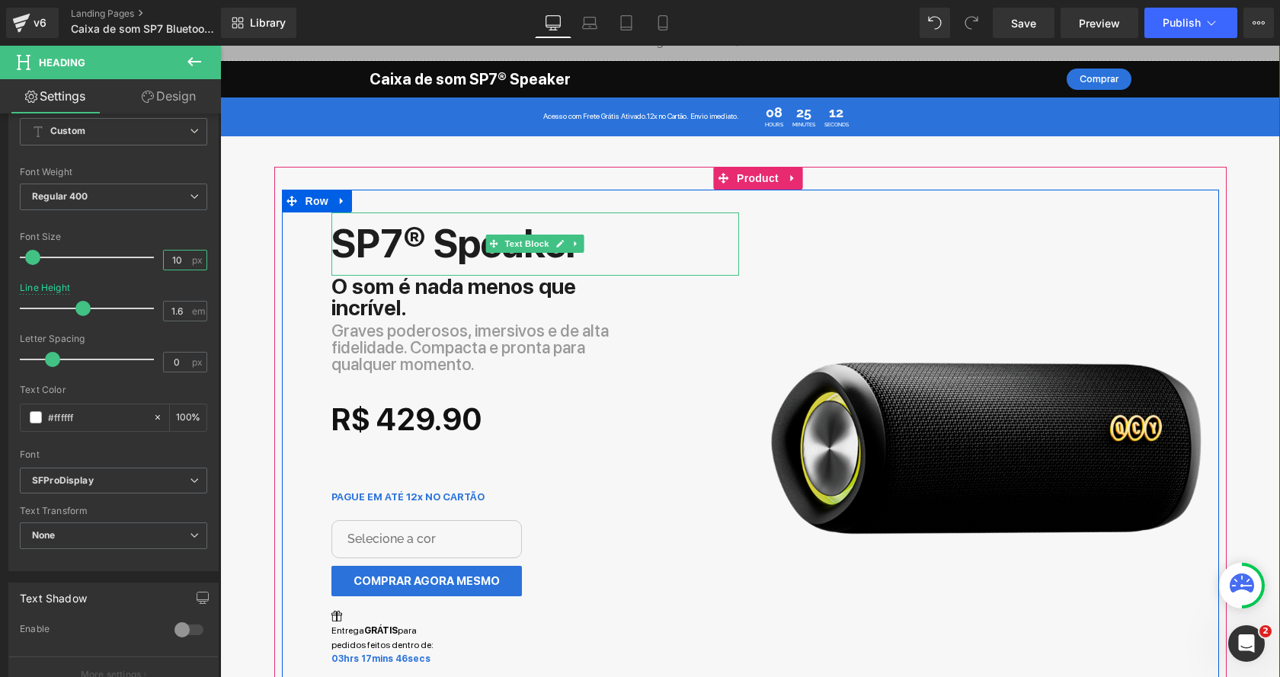
scroll to position [0, 0]
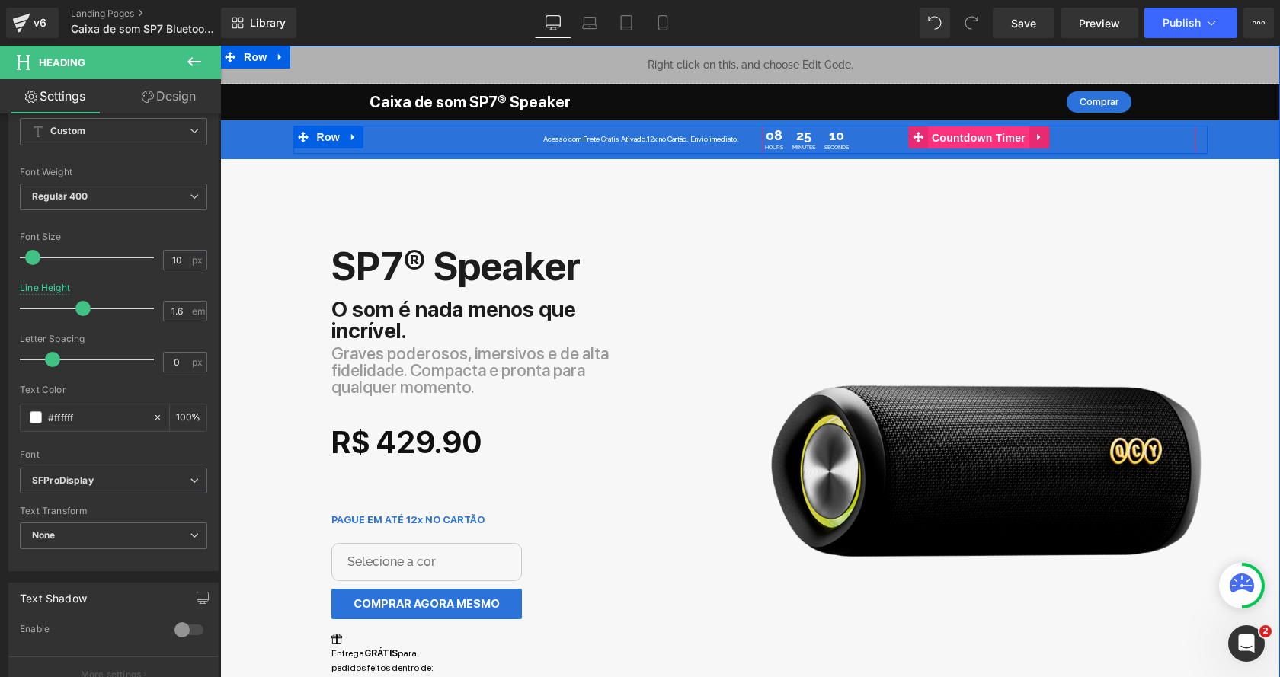
click at [954, 133] on span "Countdown Timer" at bounding box center [978, 137] width 101 height 23
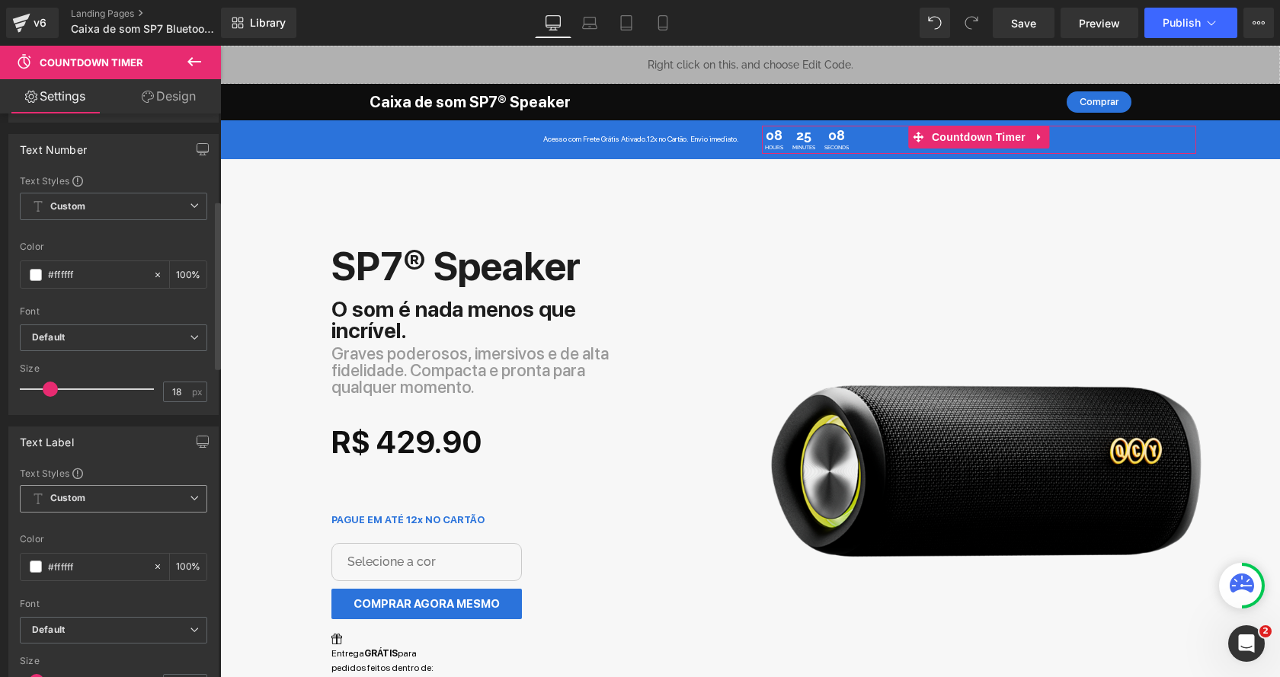
scroll to position [274, 0]
click at [102, 334] on b "Default" at bounding box center [111, 340] width 158 height 13
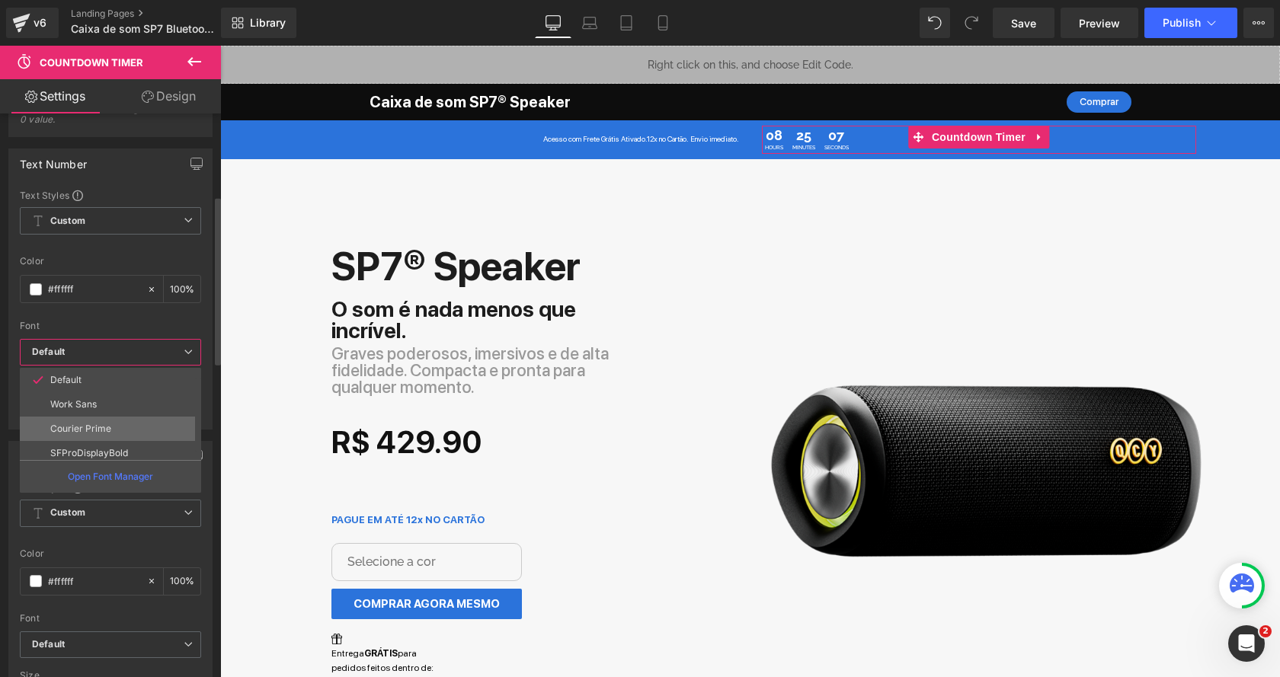
scroll to position [54, 0]
click at [91, 443] on p "SFProDisplay" at bounding box center [79, 448] width 59 height 11
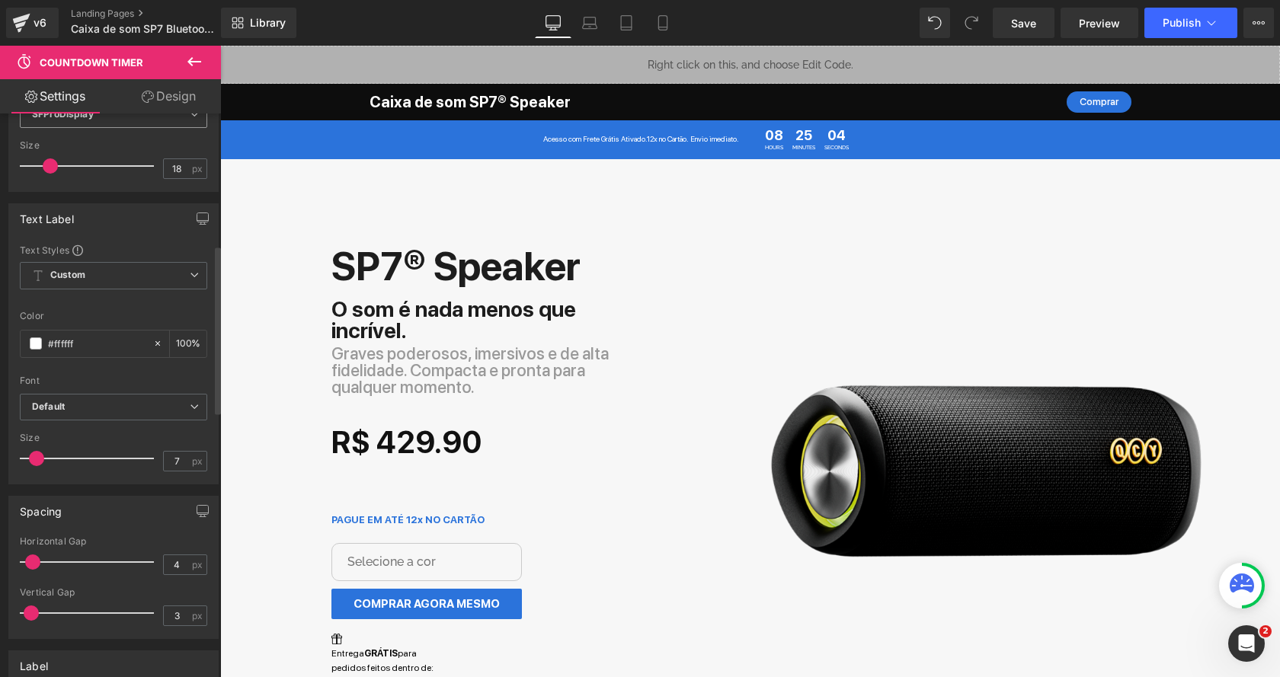
scroll to position [500, 0]
click at [114, 400] on b "Default" at bounding box center [111, 406] width 158 height 13
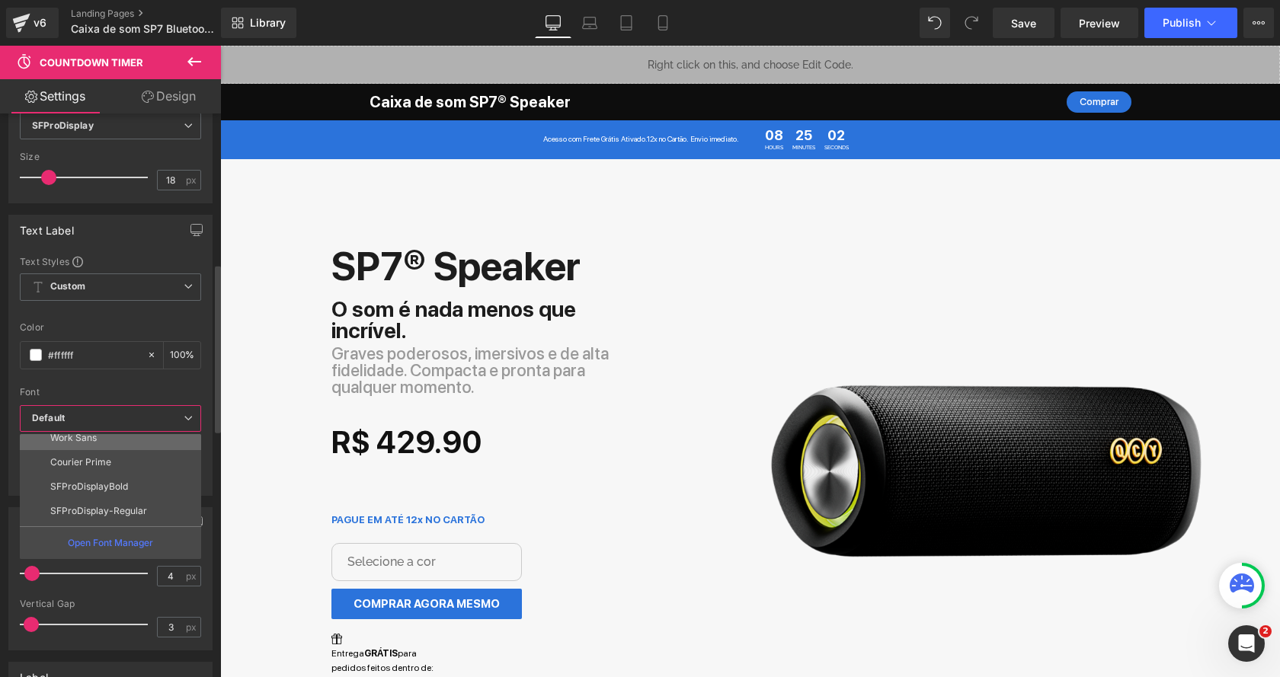
scroll to position [54, 0]
click at [101, 509] on p "SFProDisplay" at bounding box center [79, 514] width 59 height 11
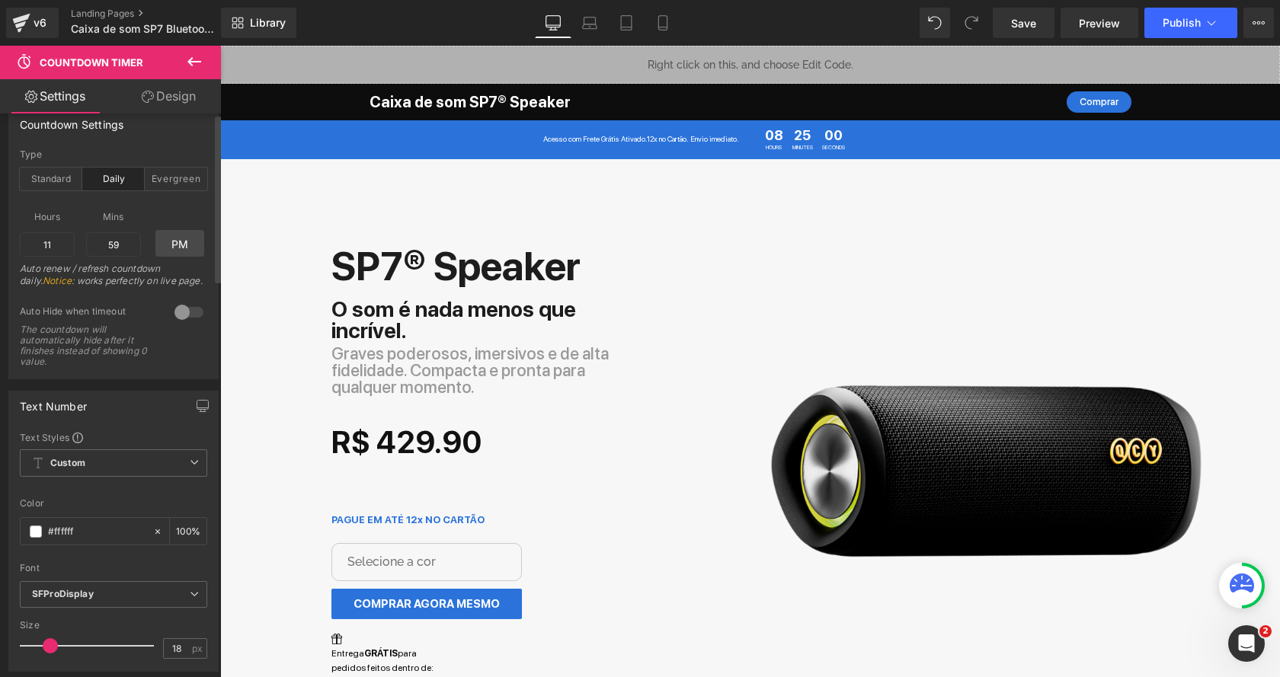
scroll to position [0, 0]
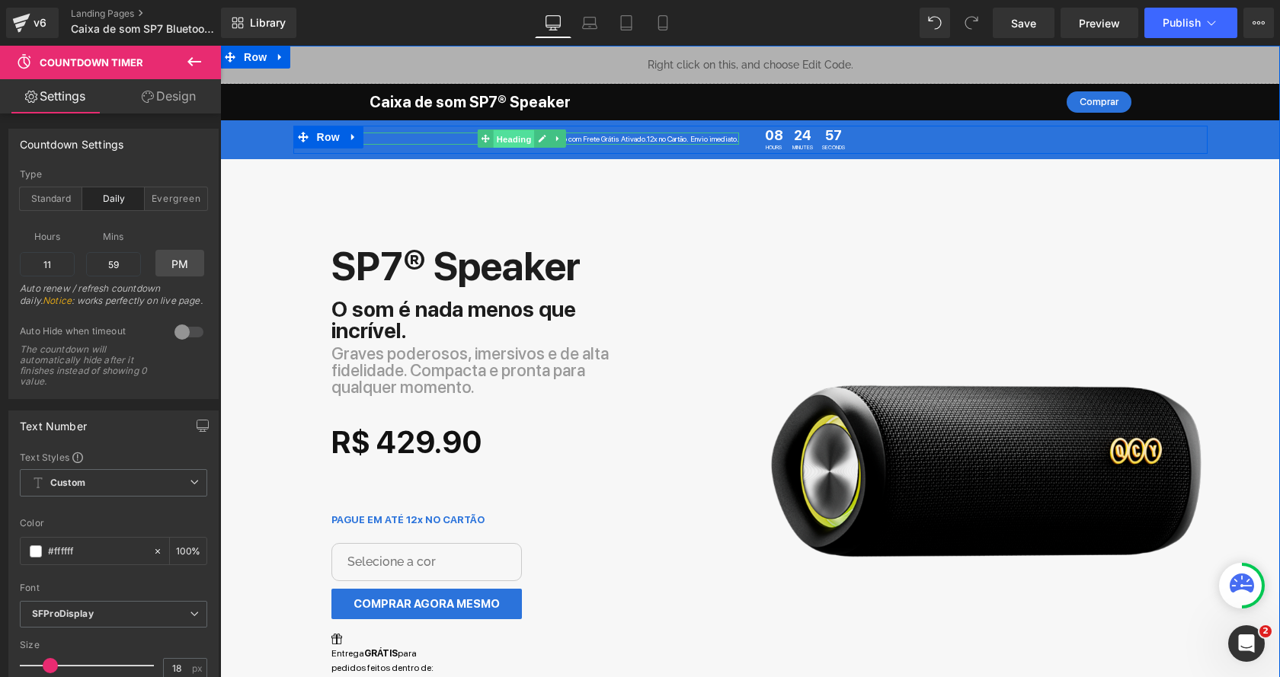
click at [517, 138] on span "Heading" at bounding box center [513, 139] width 41 height 18
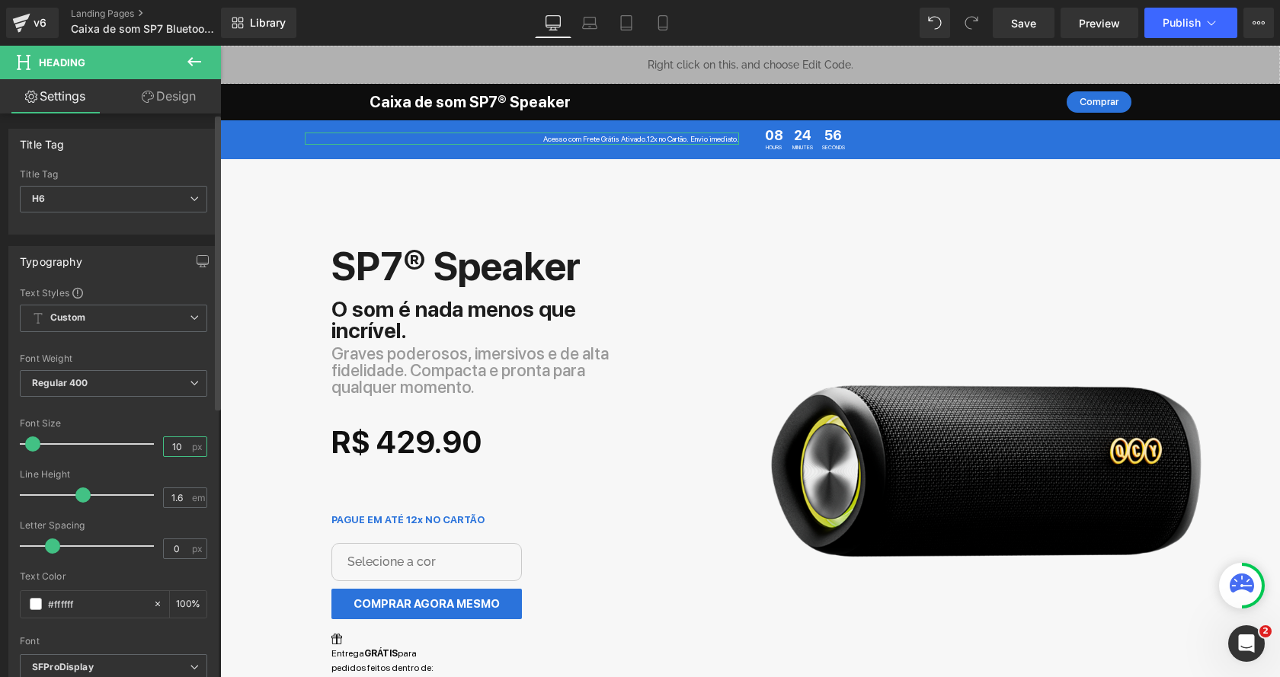
click at [179, 442] on input "10" at bounding box center [177, 446] width 27 height 19
type input "12"
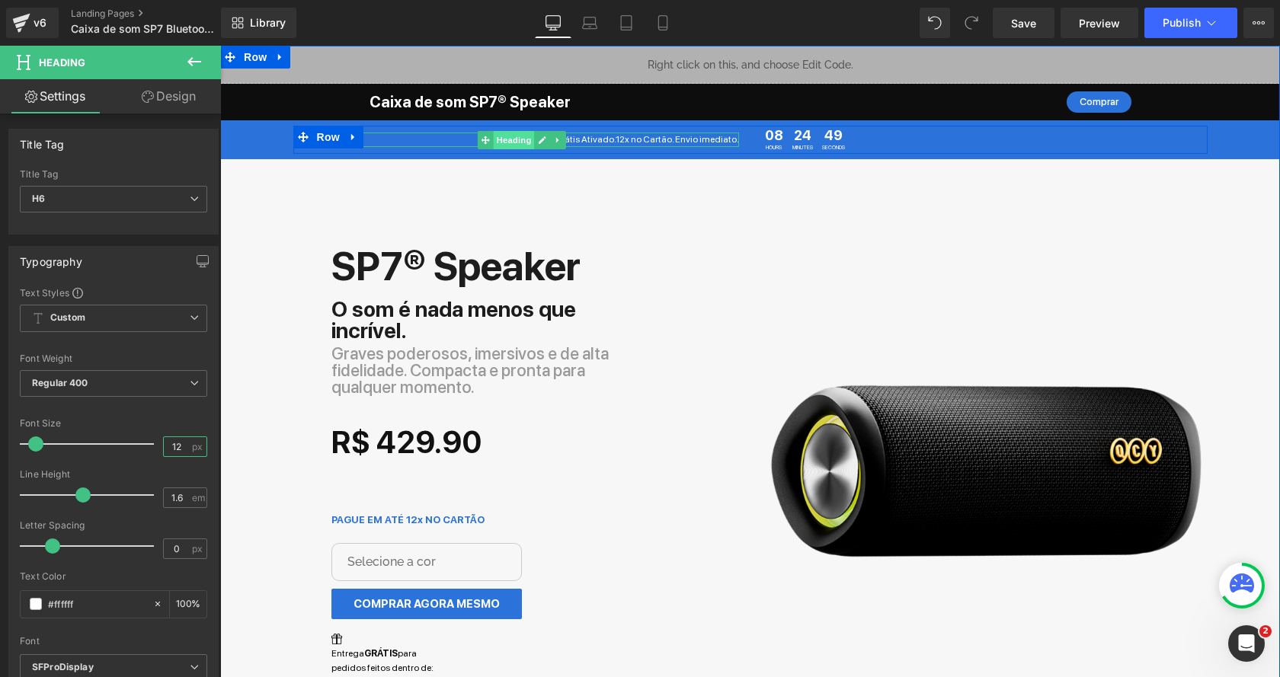
click at [514, 140] on span "Heading" at bounding box center [513, 140] width 41 height 18
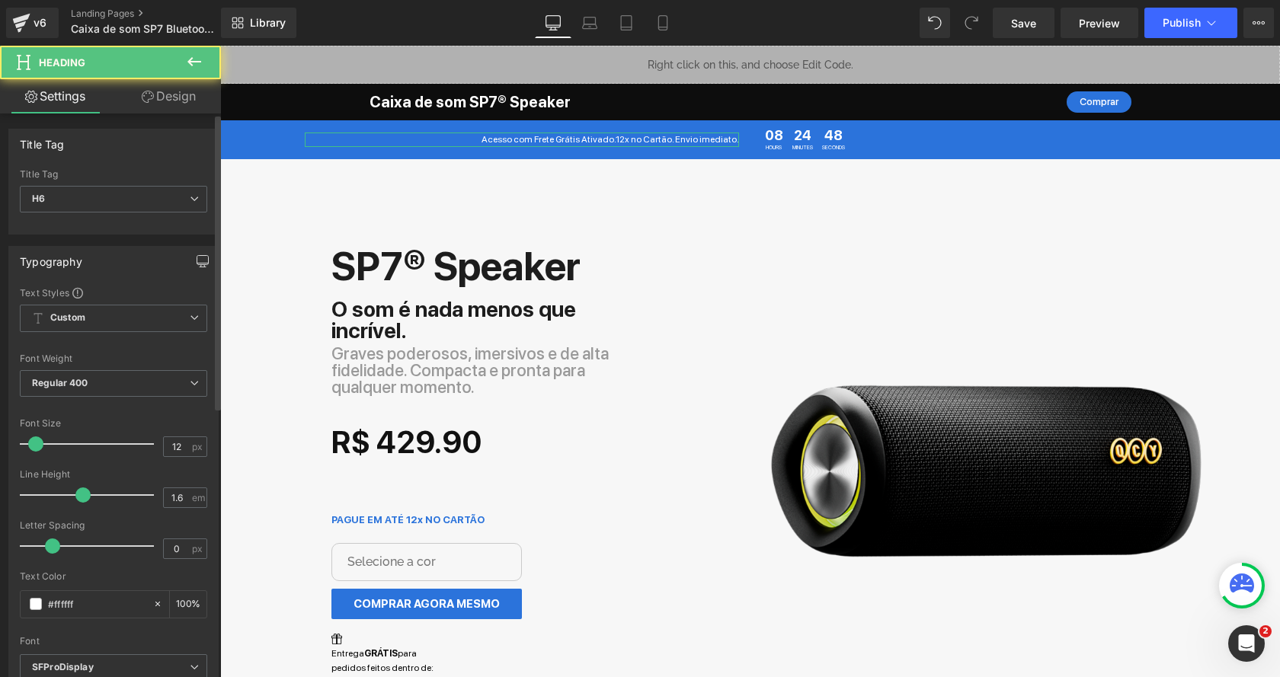
click at [200, 267] on icon "button" at bounding box center [203, 267] width 6 height 0
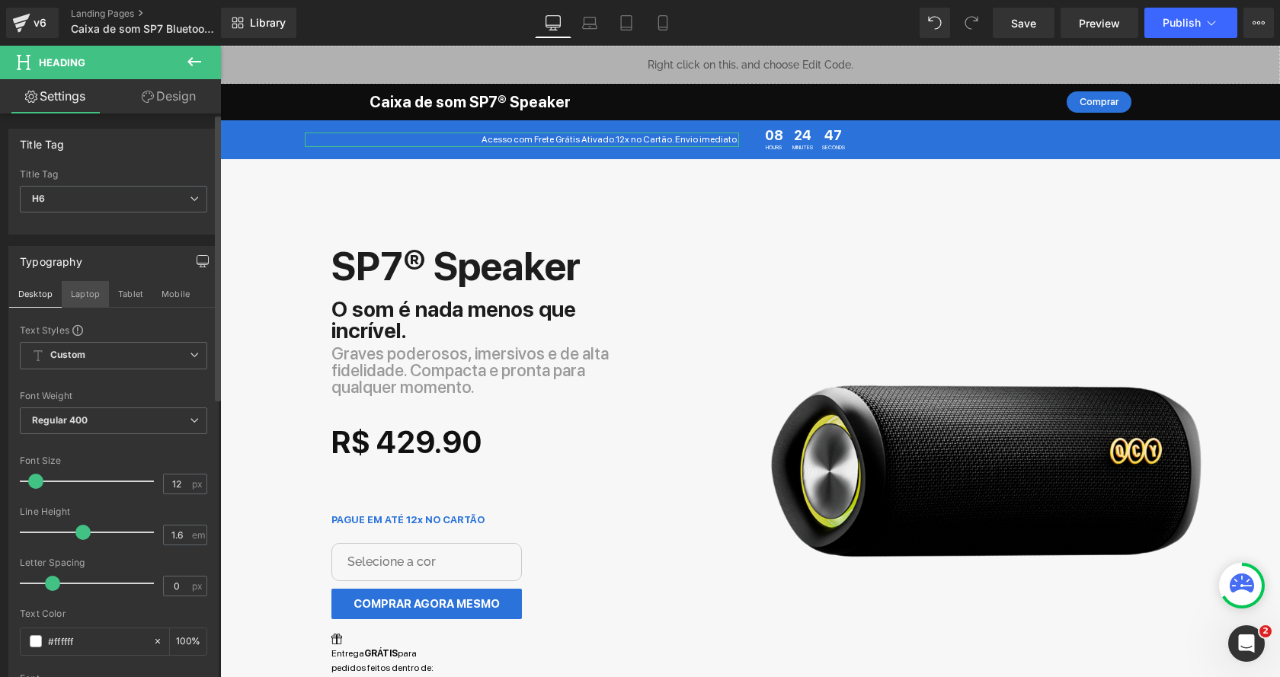
click at [85, 292] on button "Laptop" at bounding box center [85, 294] width 47 height 26
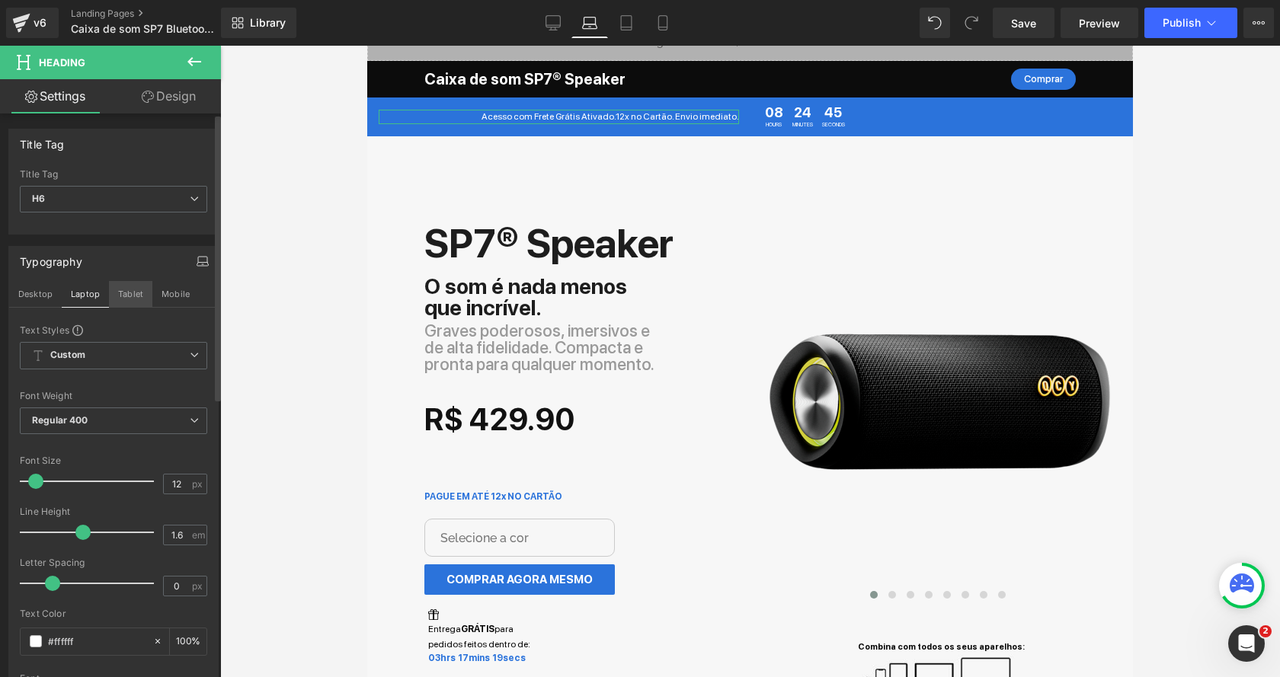
click at [125, 288] on button "Tablet" at bounding box center [130, 294] width 43 height 26
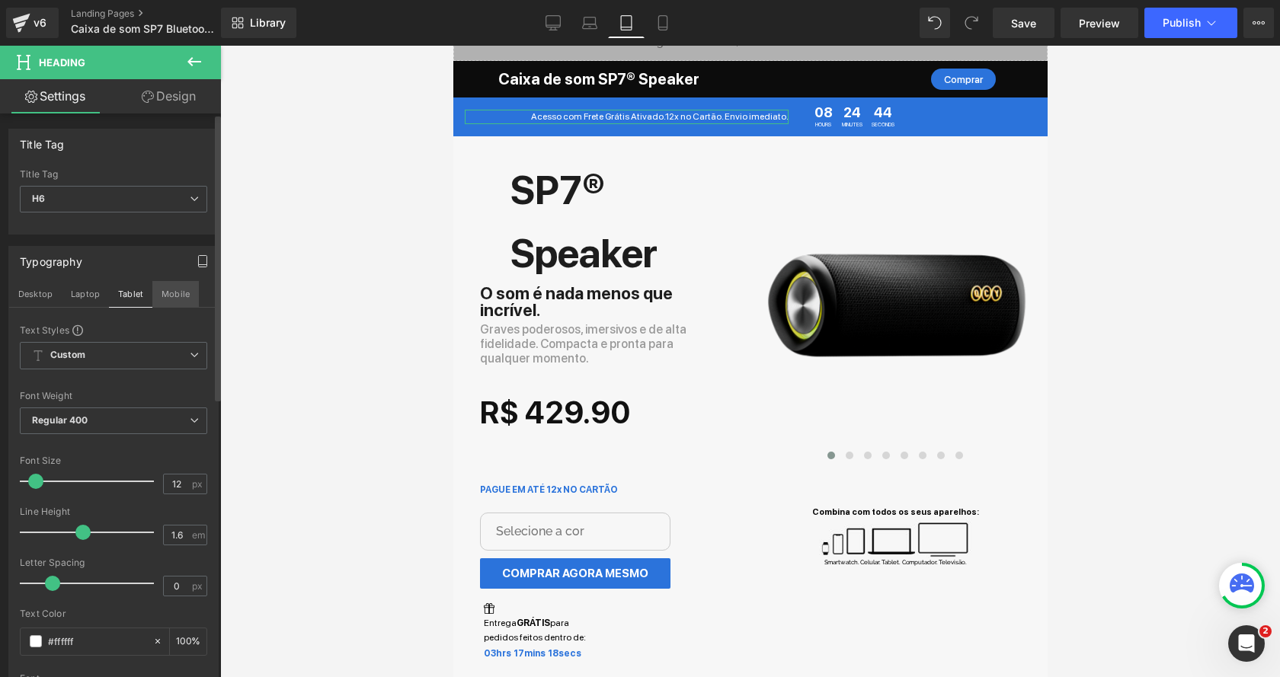
click at [152, 289] on button "Mobile" at bounding box center [175, 294] width 46 height 26
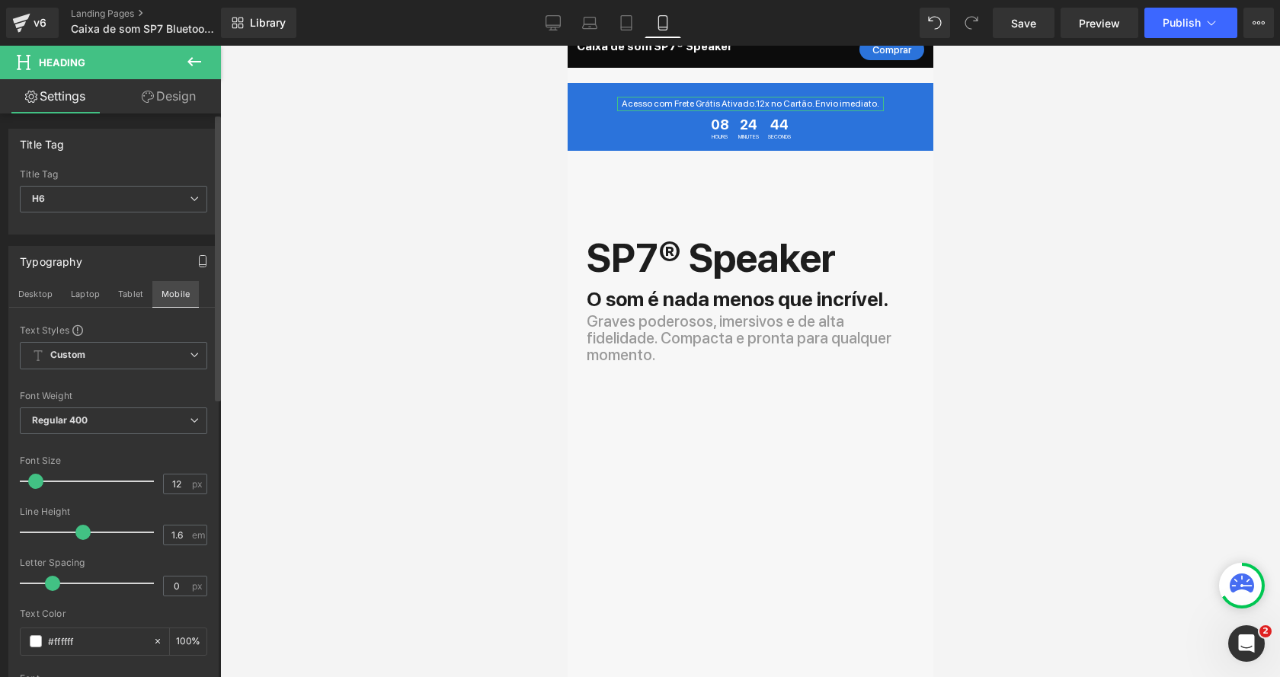
scroll to position [9, 0]
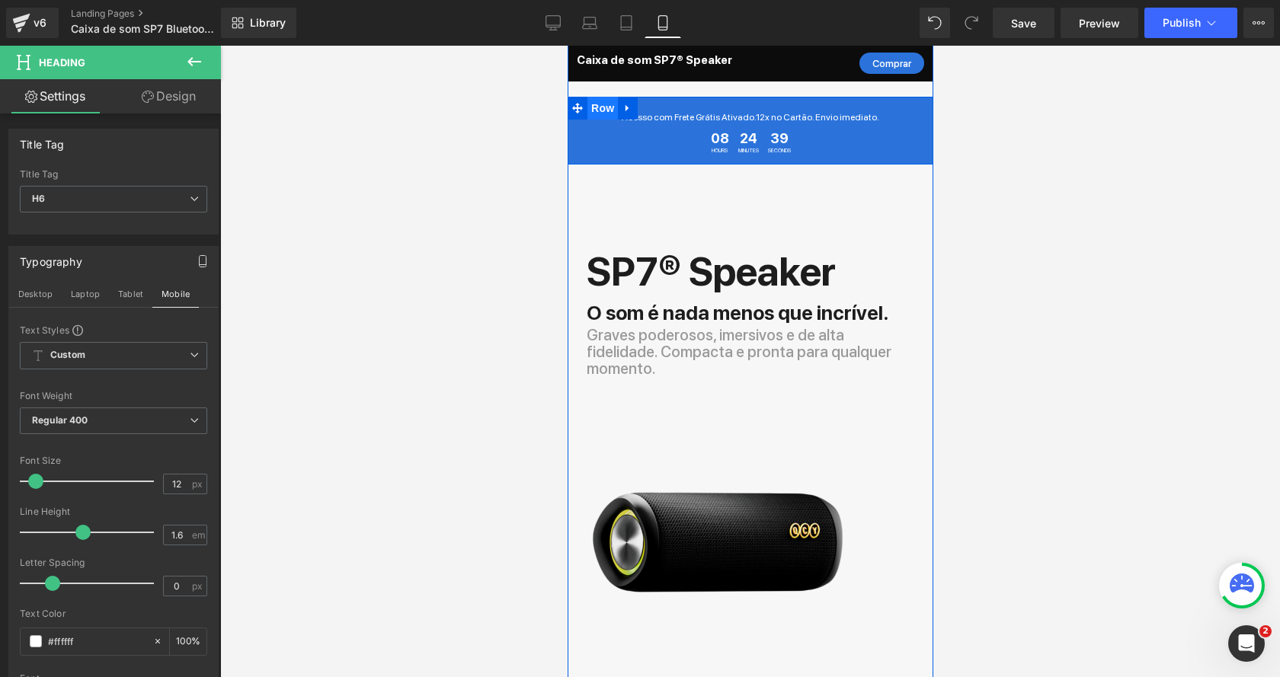
click at [605, 106] on span "Row" at bounding box center [602, 108] width 30 height 23
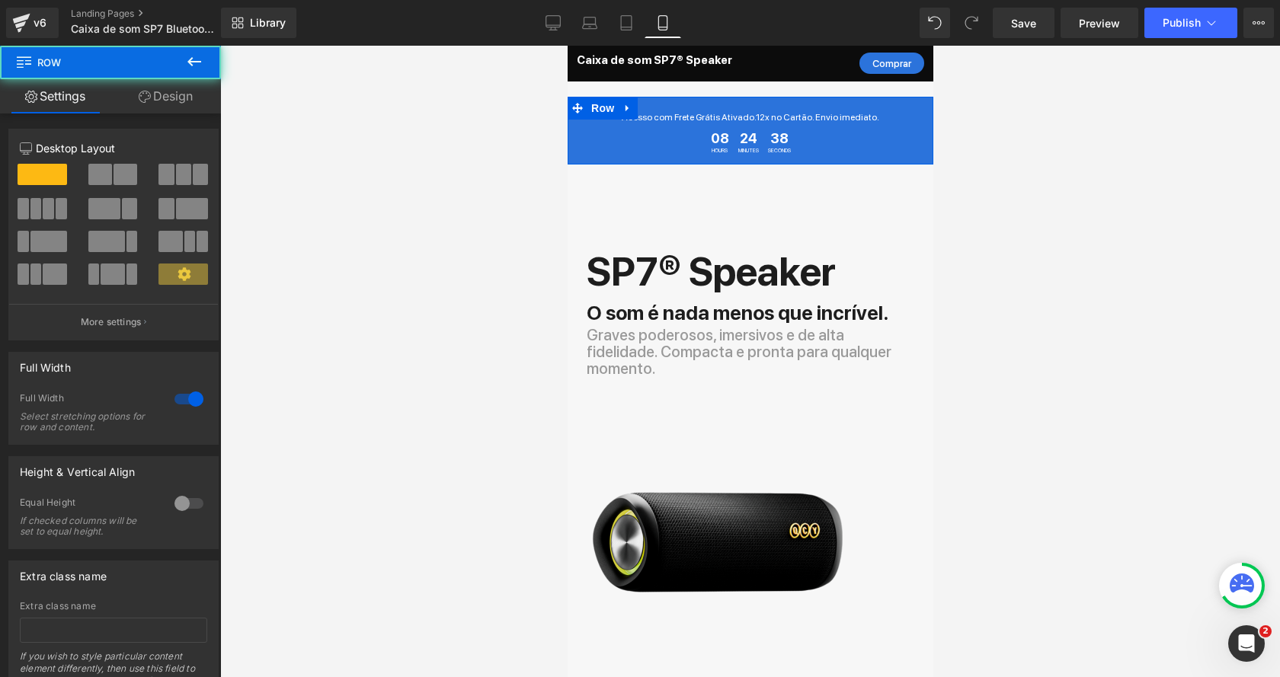
click at [158, 96] on link "Design" at bounding box center [165, 96] width 110 height 34
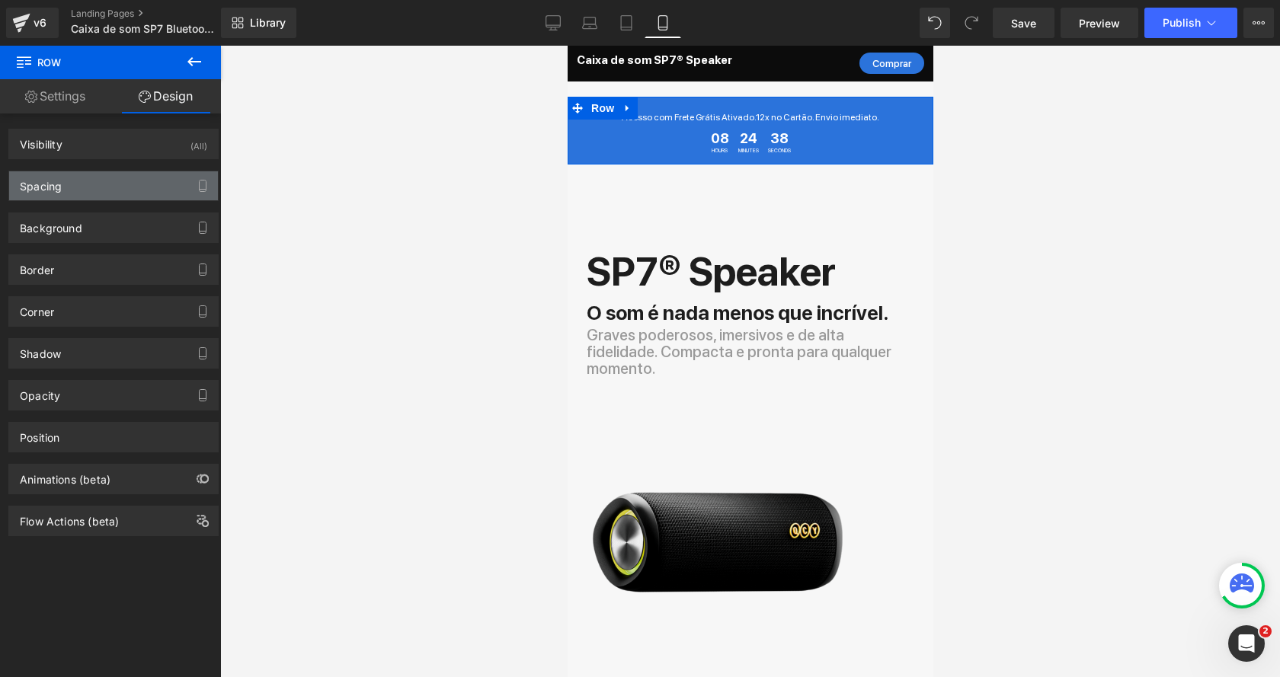
click at [60, 194] on div "Spacing" at bounding box center [113, 185] width 209 height 29
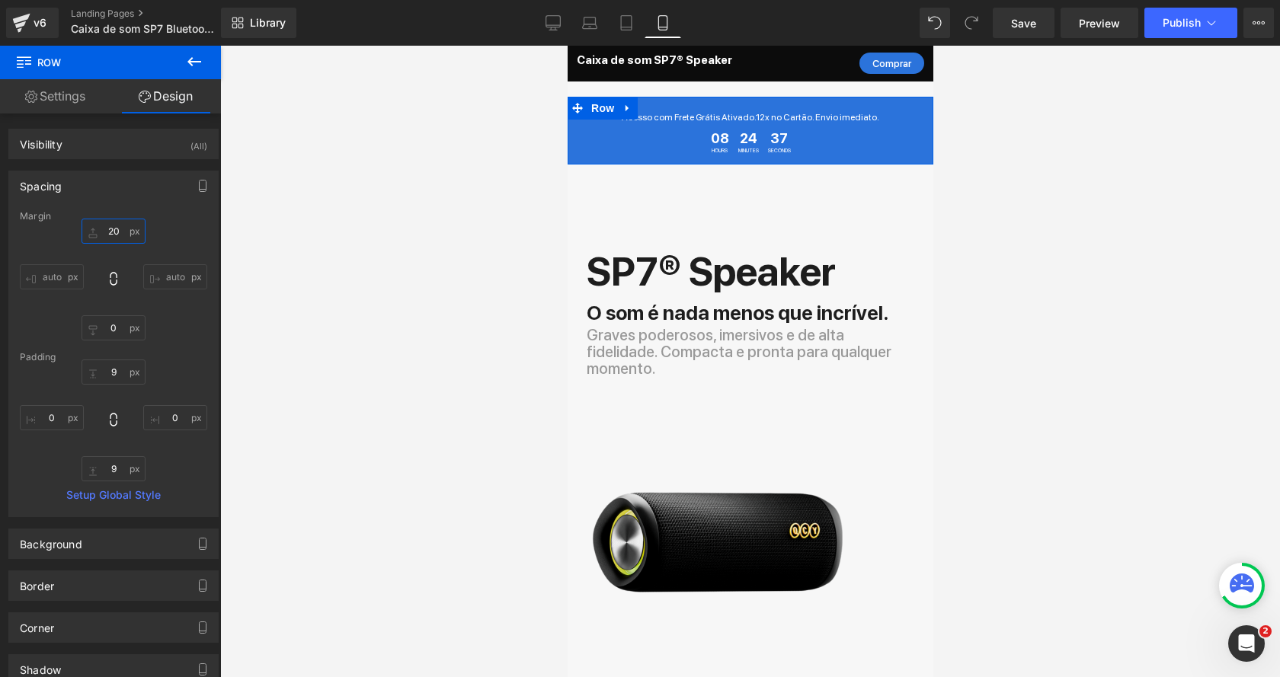
click at [117, 226] on input "20" at bounding box center [114, 231] width 64 height 25
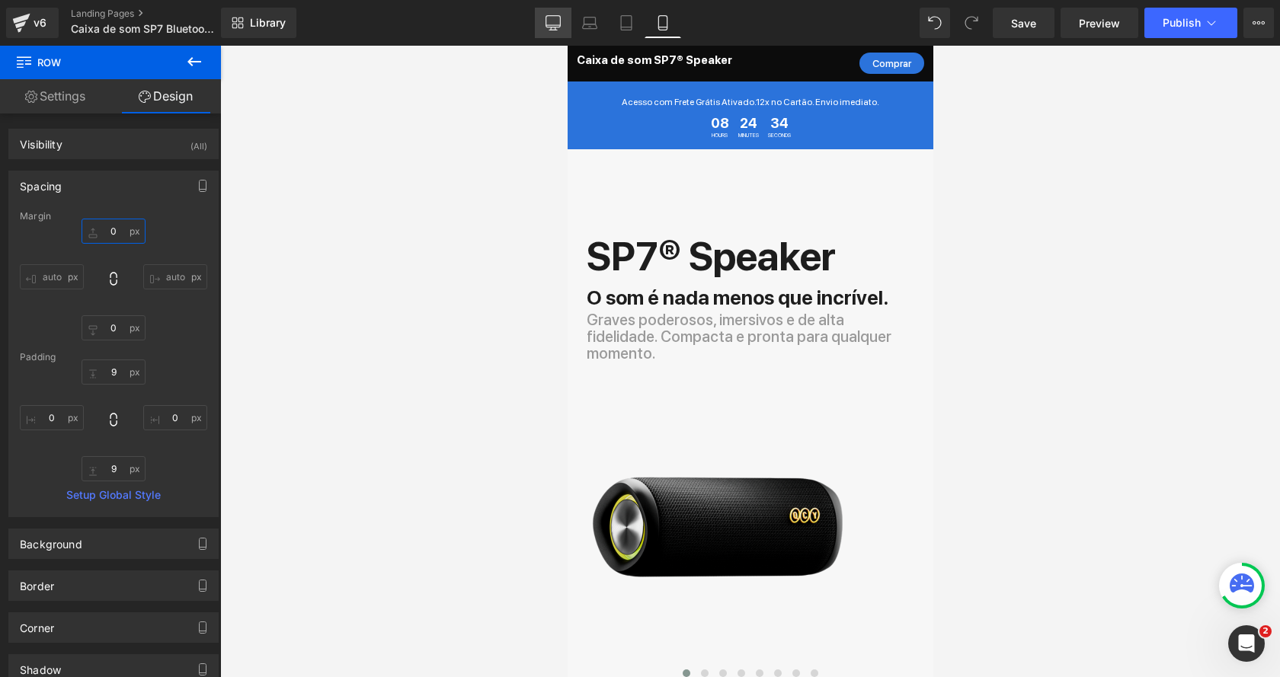
type input "0"
click at [568, 21] on link "Desktop" at bounding box center [553, 23] width 37 height 30
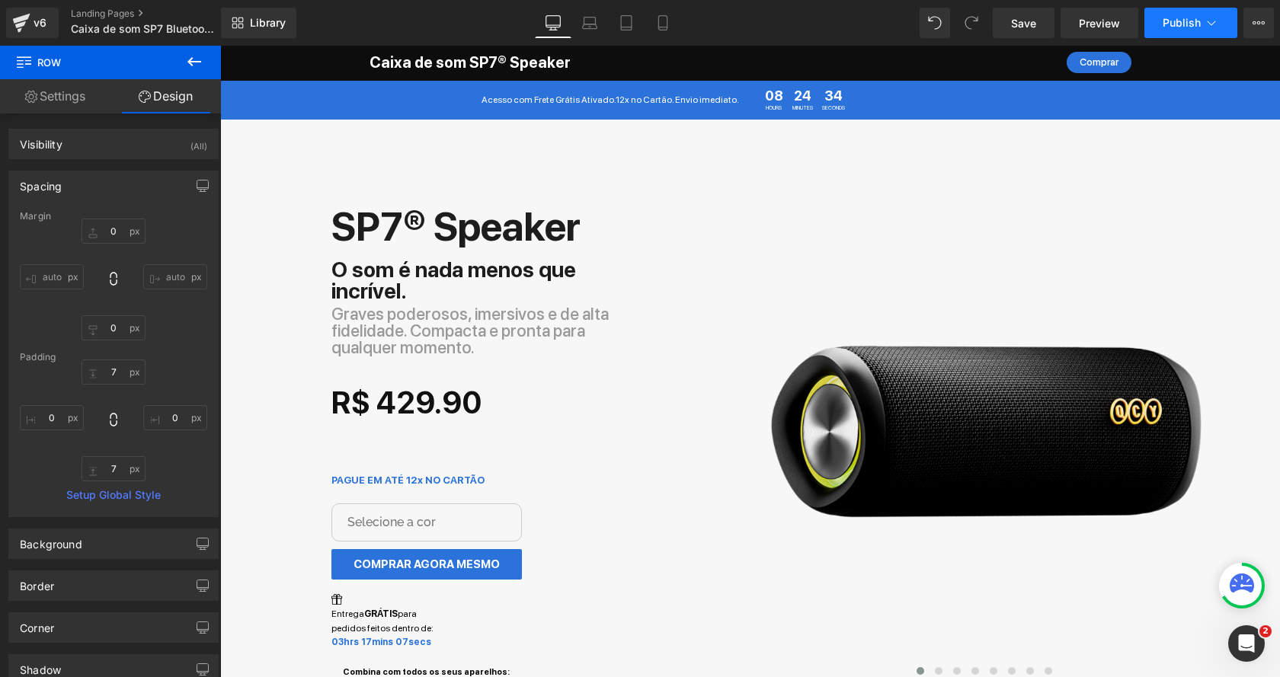
click at [1196, 15] on button "Publish" at bounding box center [1190, 23] width 93 height 30
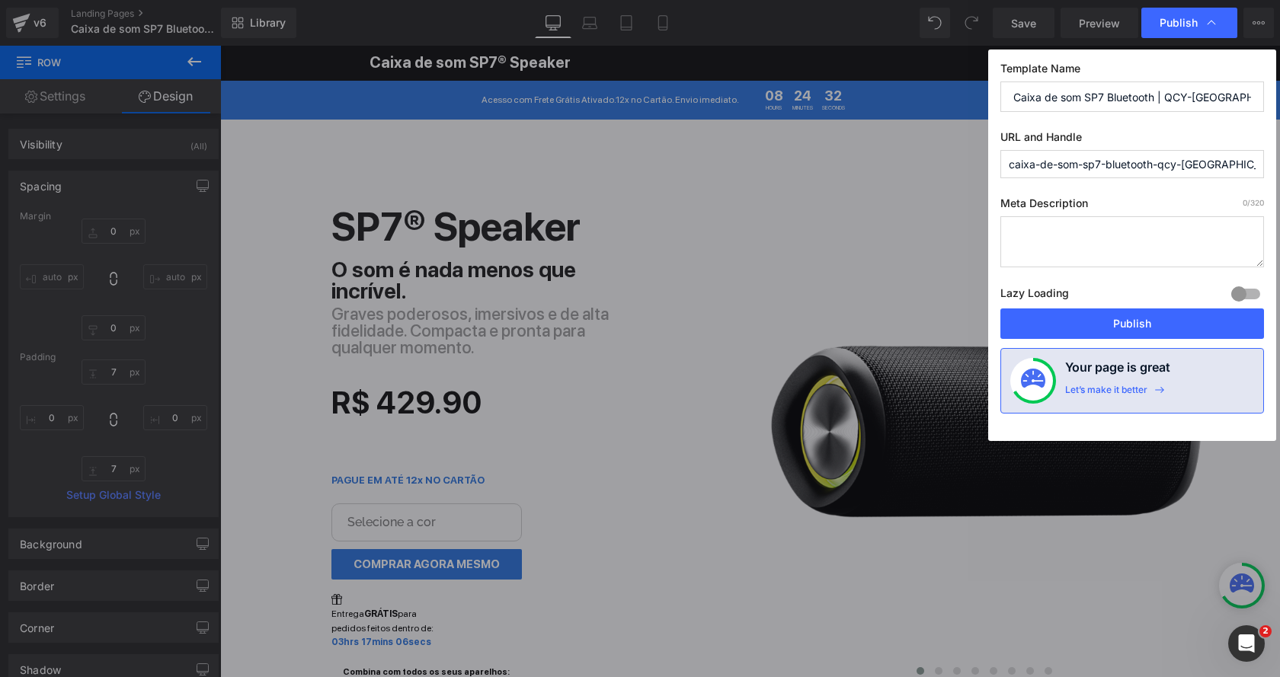
click at [1075, 161] on input "caixa-de-som-sp7-bluetooth-qcy-[GEOGRAPHIC_DATA]-loja-oficial" at bounding box center [1132, 164] width 264 height 28
type input "shopsp7fg"
click at [1085, 318] on button "Publish" at bounding box center [1132, 324] width 264 height 30
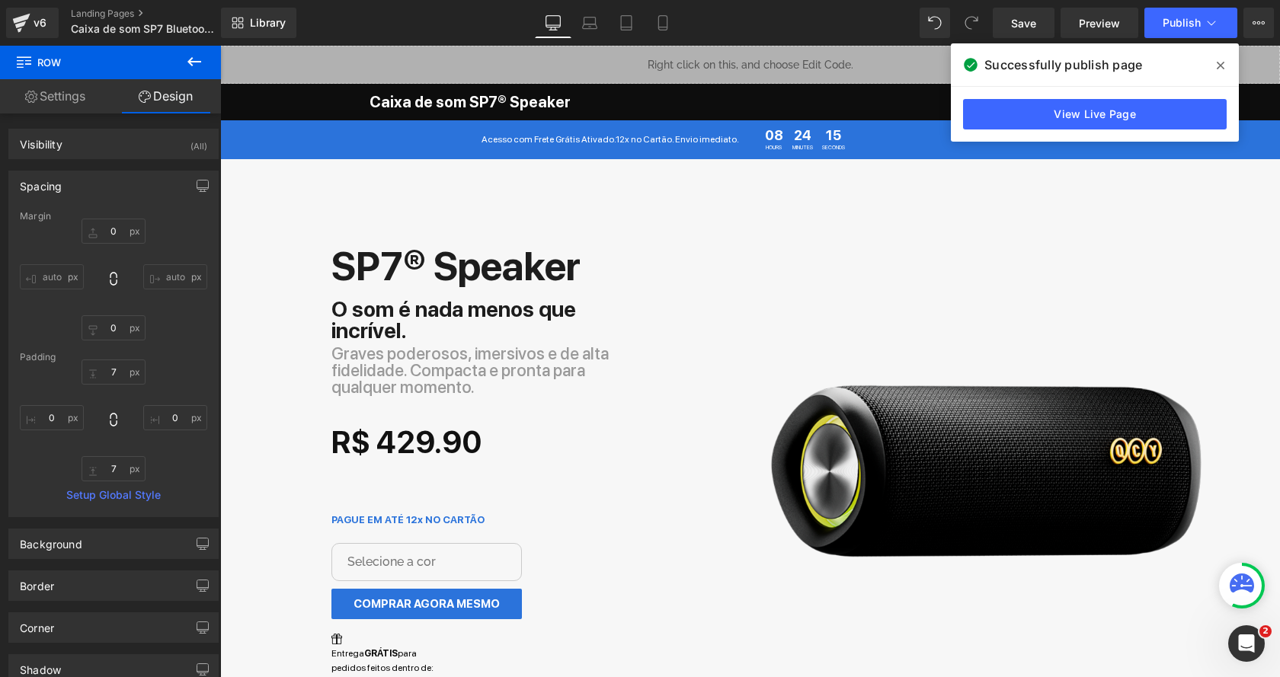
click at [1223, 65] on icon at bounding box center [1221, 65] width 8 height 12
